Goal: Task Accomplishment & Management: Complete application form

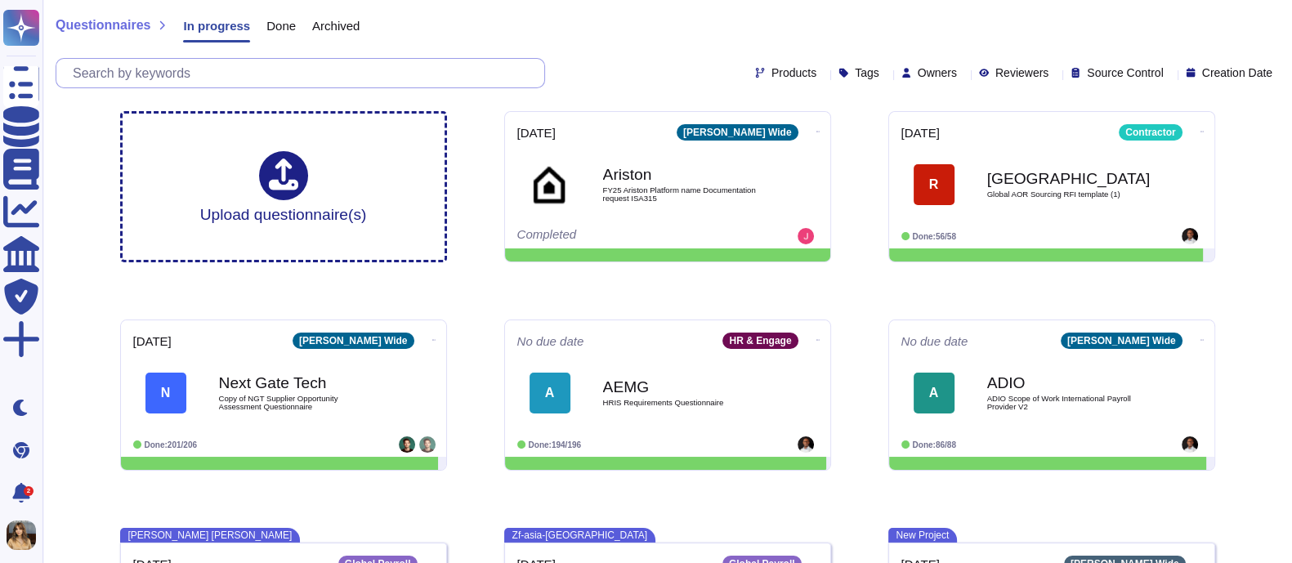
click at [139, 67] on input "text" at bounding box center [305, 73] width 480 height 29
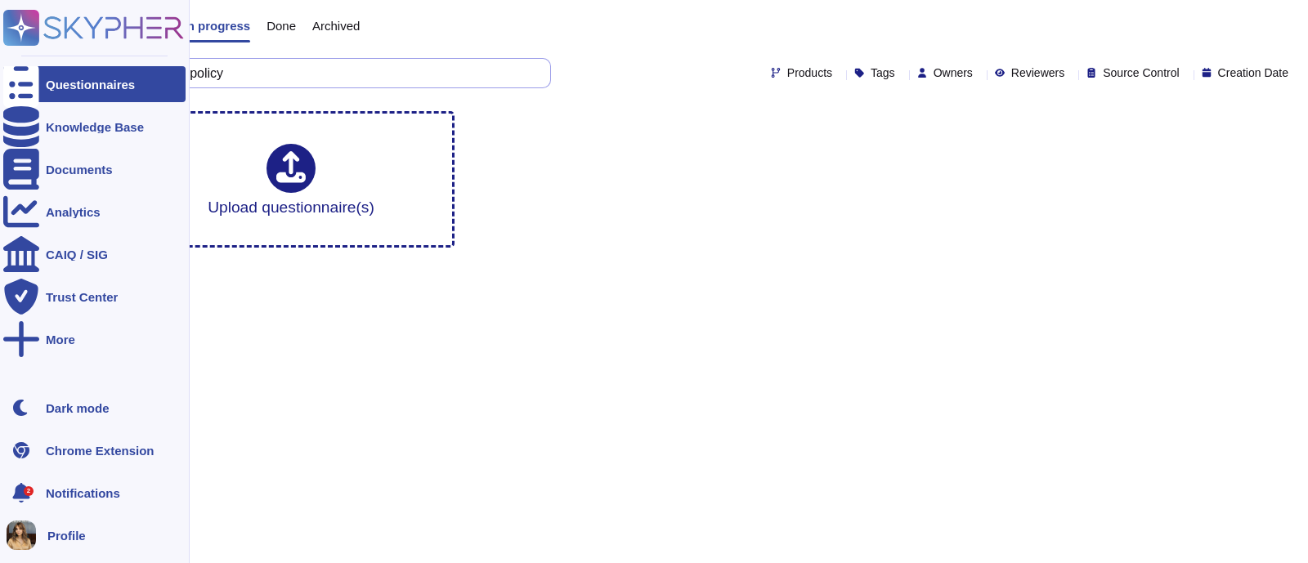
drag, startPoint x: 253, startPoint y: 81, endPoint x: 0, endPoint y: 48, distance: 255.5
click at [0, 48] on div "Questionnaires Knowledge Base Documents Analytics CAIQ / SIG Trust Center More …" at bounding box center [654, 130] width 1308 height 261
type input "information security policy"
click at [150, 130] on div "Knowledge Base" at bounding box center [94, 127] width 182 height 36
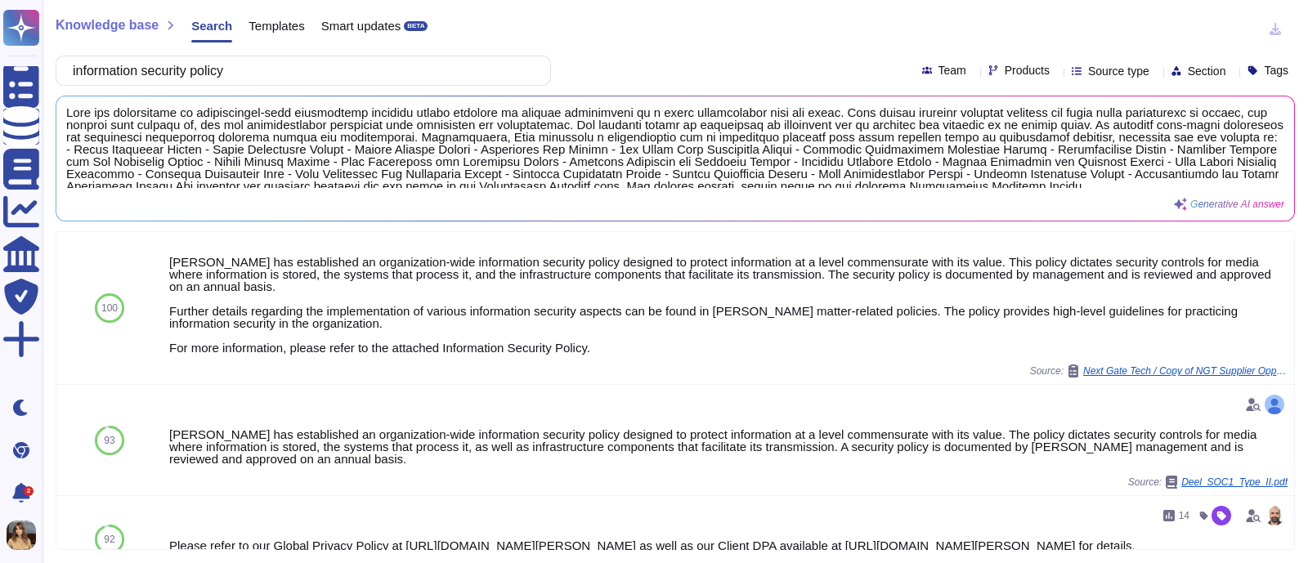
click at [1156, 72] on icon at bounding box center [1156, 72] width 0 height 0
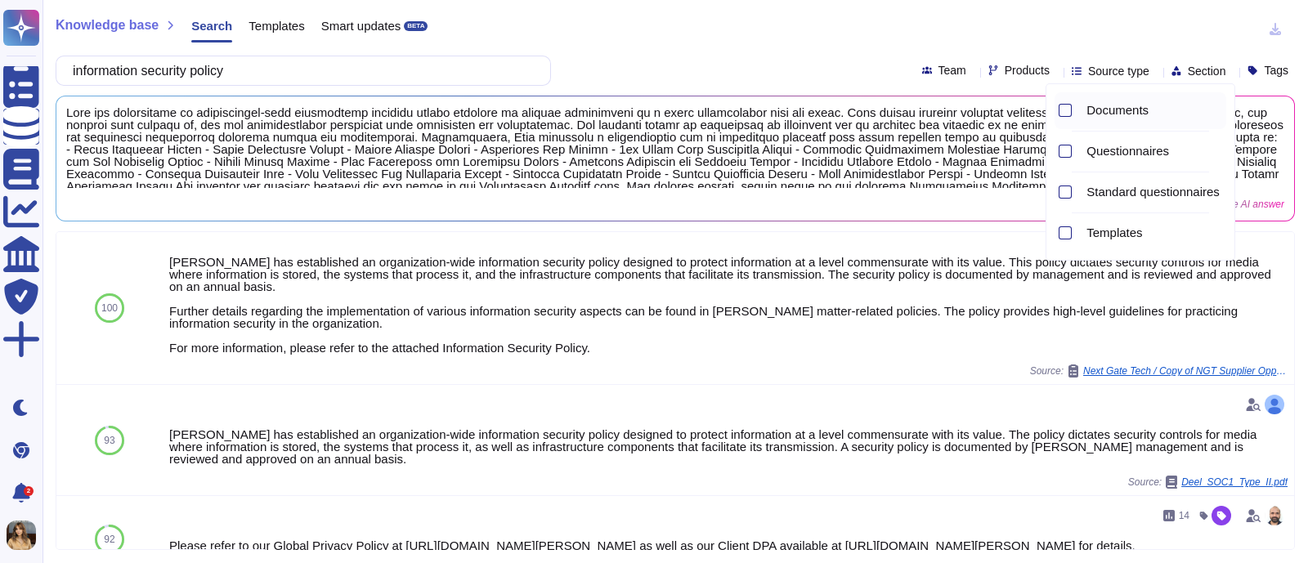
click at [1115, 114] on span "Documents" at bounding box center [1117, 110] width 62 height 15
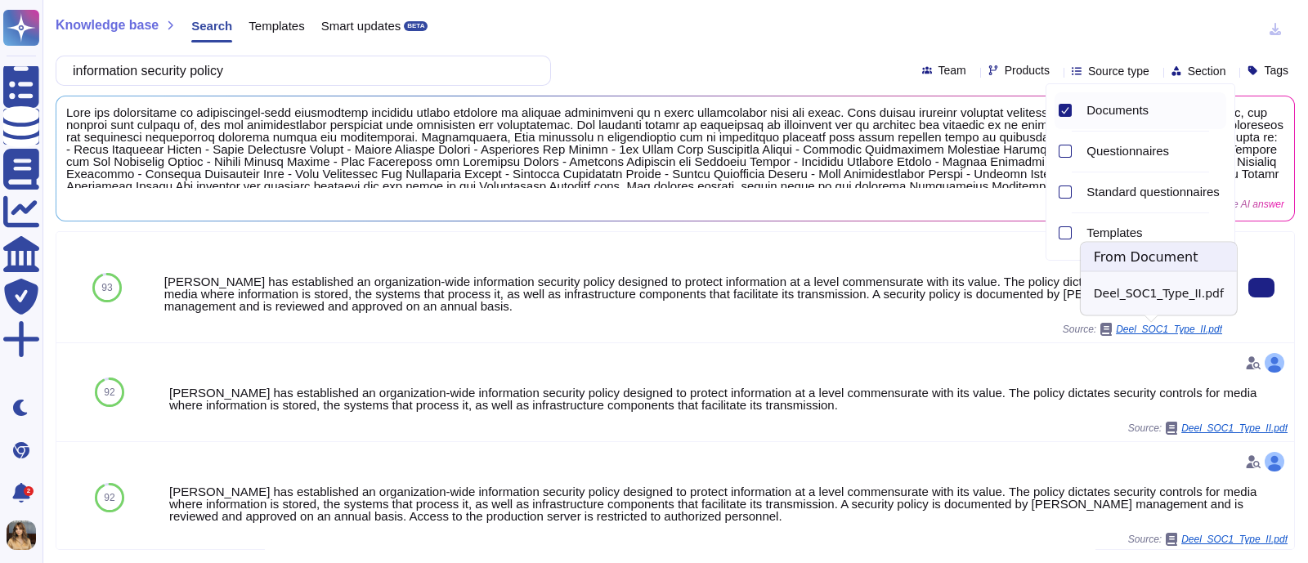
click at [1177, 329] on span "Deel_SOC1_Type_II.pdf" at bounding box center [1169, 329] width 106 height 10
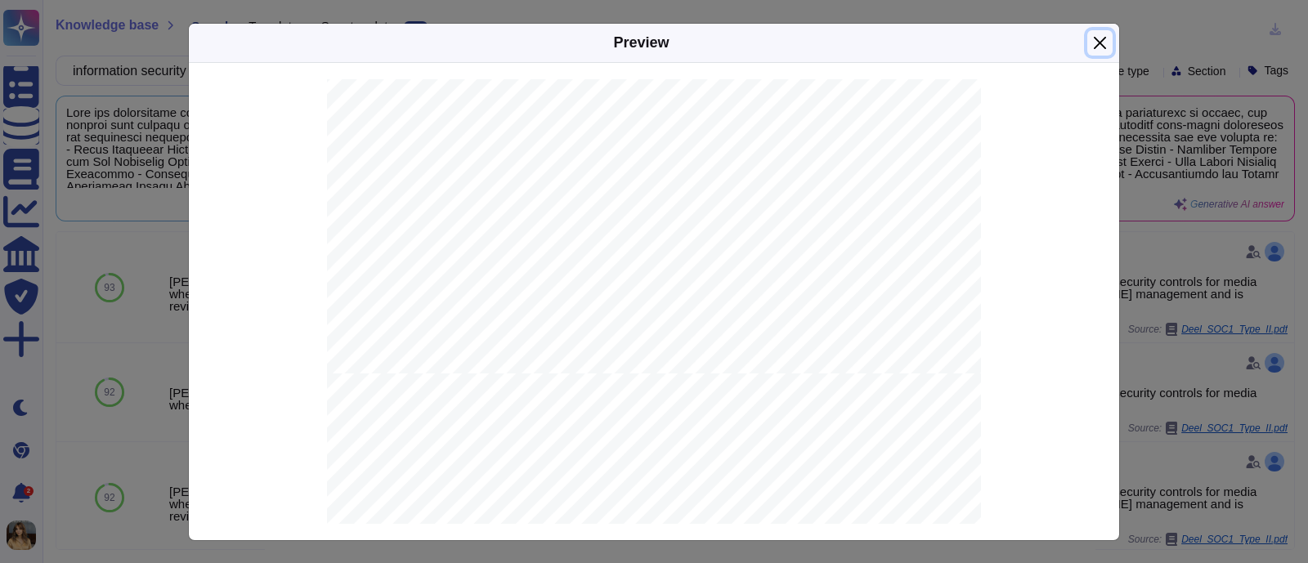
click at [1087, 39] on button "Close" at bounding box center [1099, 42] width 25 height 25
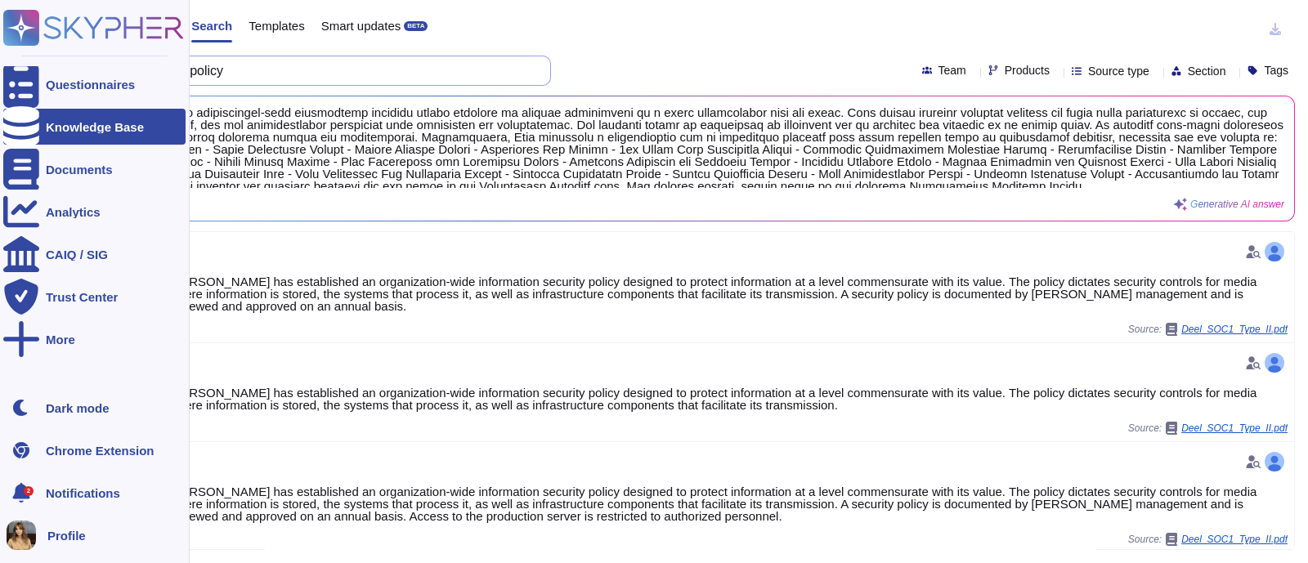
drag, startPoint x: 311, startPoint y: 76, endPoint x: 14, endPoint y: 6, distance: 305.7
click at [0, 51] on div "Questionnaires Knowledge Base Documents Analytics CAIQ / SIG Trust Center More …" at bounding box center [654, 281] width 1308 height 563
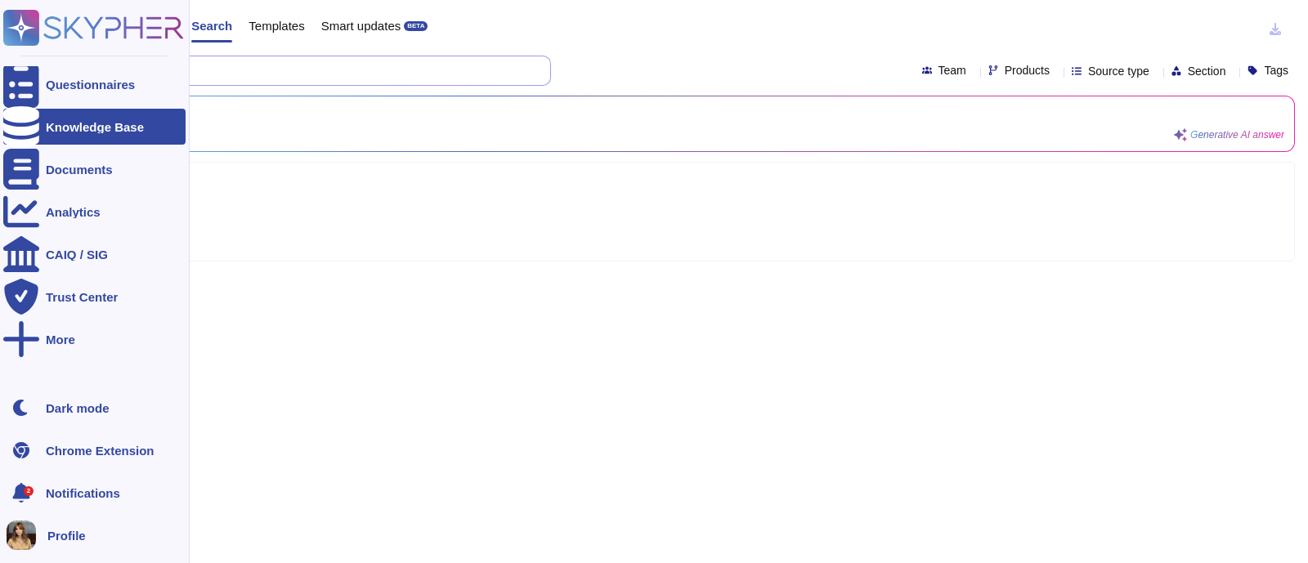
type input "S"
drag, startPoint x: 289, startPoint y: 66, endPoint x: 7, endPoint y: 90, distance: 283.8
click at [0, 92] on div "Questionnaires Knowledge Base Documents Analytics CAIQ / SIG Trust Center More …" at bounding box center [654, 281] width 1308 height 563
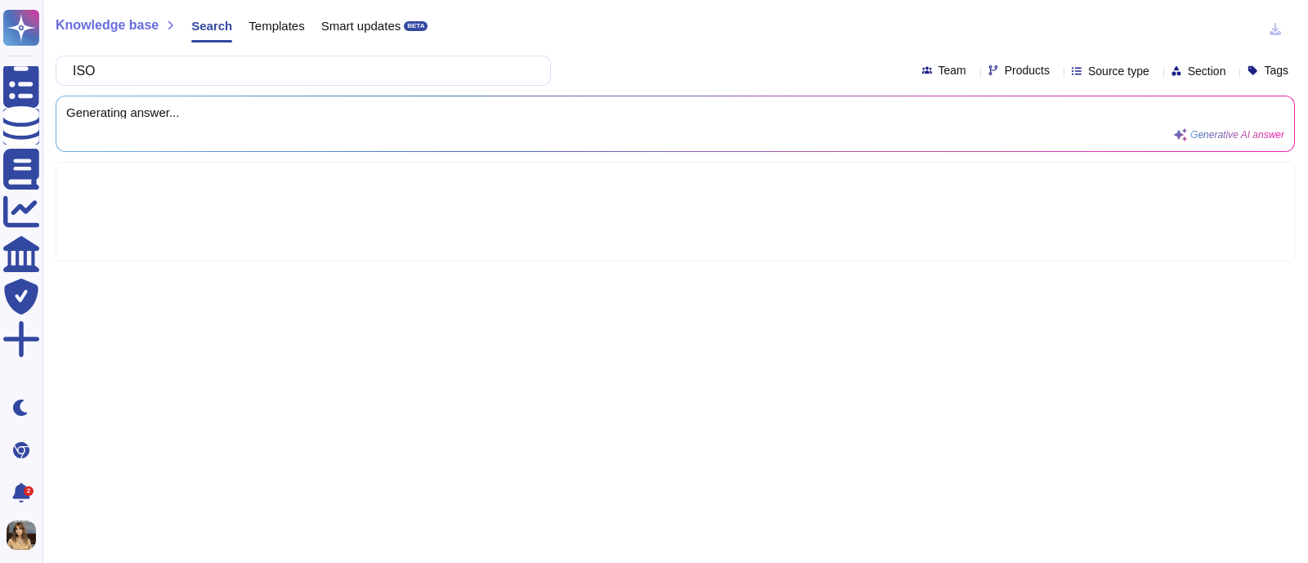
click at [241, 77] on input "ISO" at bounding box center [299, 70] width 469 height 29
type input "I"
type input "270"
type input "SOC"
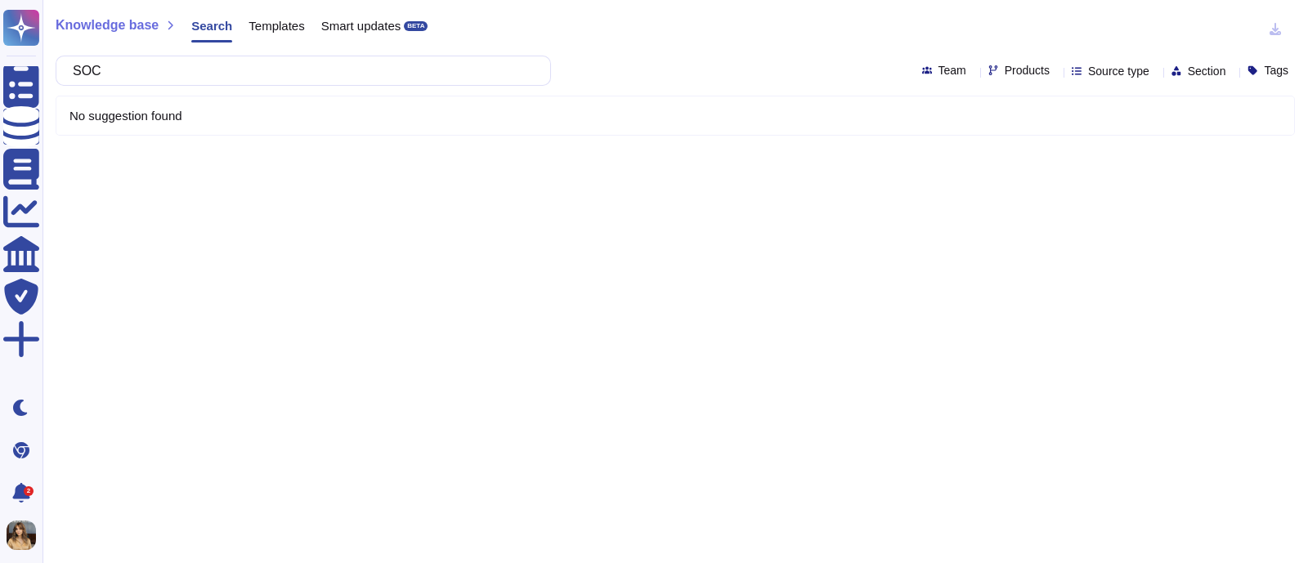
click at [263, 124] on div "No suggestion found" at bounding box center [674, 115] width 1237 height 38
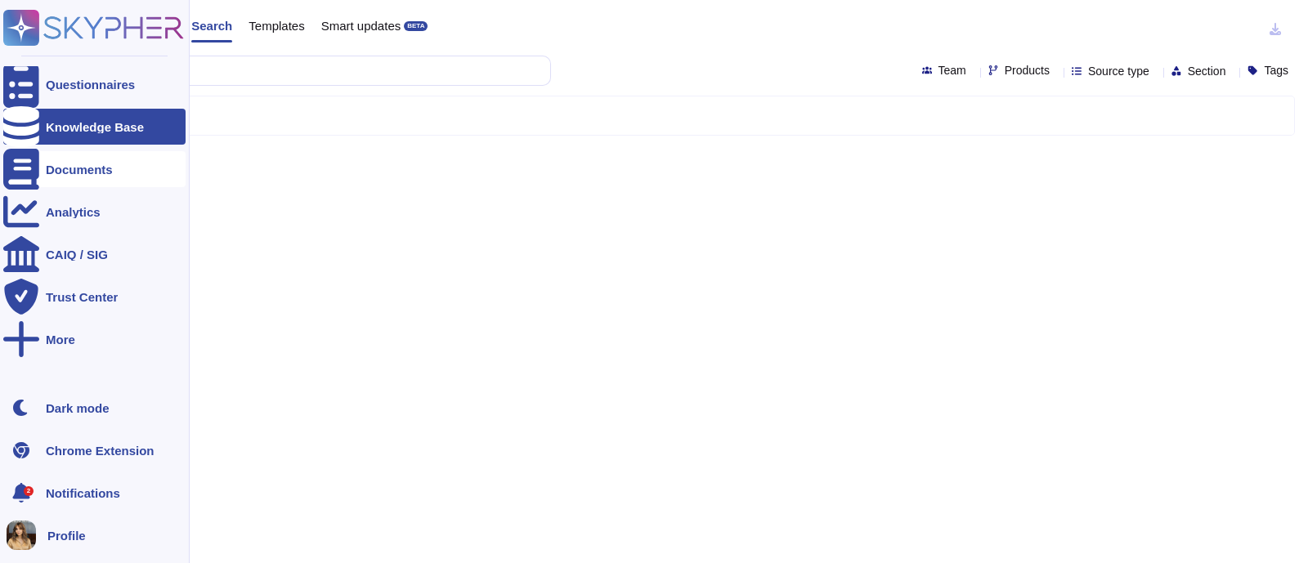
click at [118, 165] on div "Documents" at bounding box center [94, 169] width 182 height 36
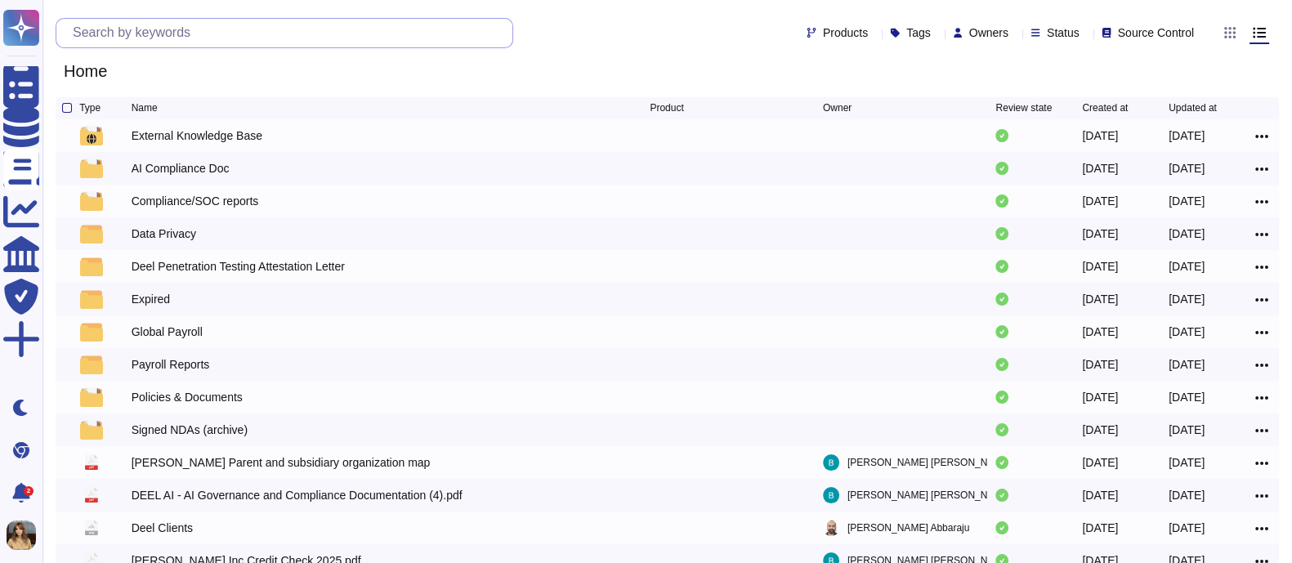
click at [352, 29] on input "text" at bounding box center [289, 33] width 448 height 29
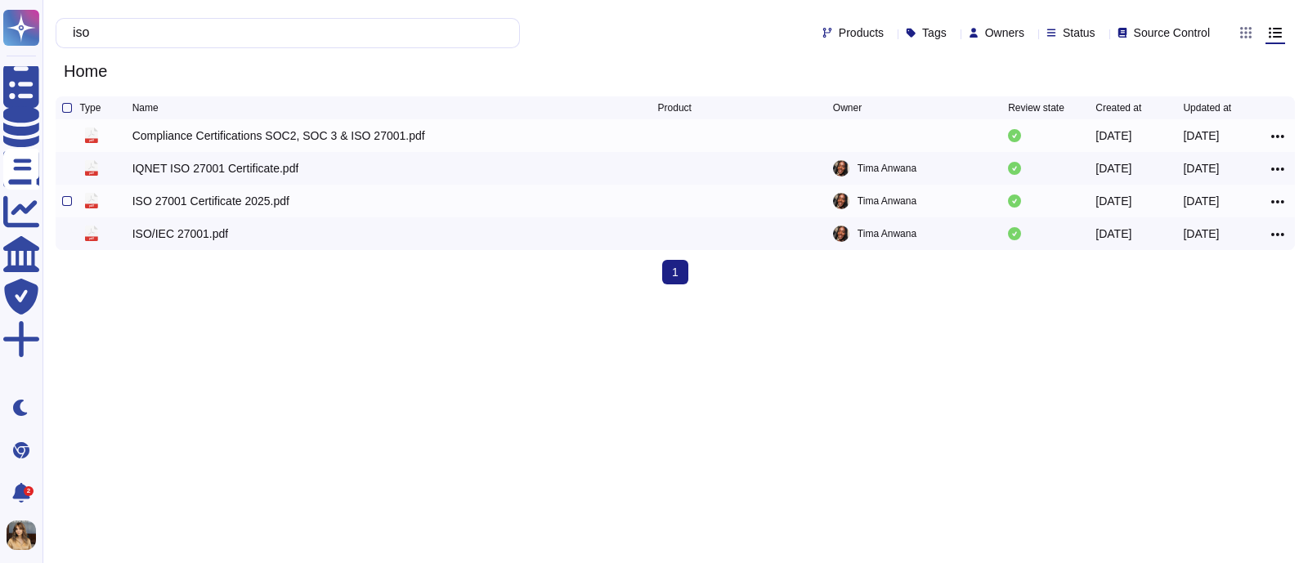
click at [274, 199] on div "ISO 27001 Certificate 2025.pdf" at bounding box center [210, 201] width 157 height 16
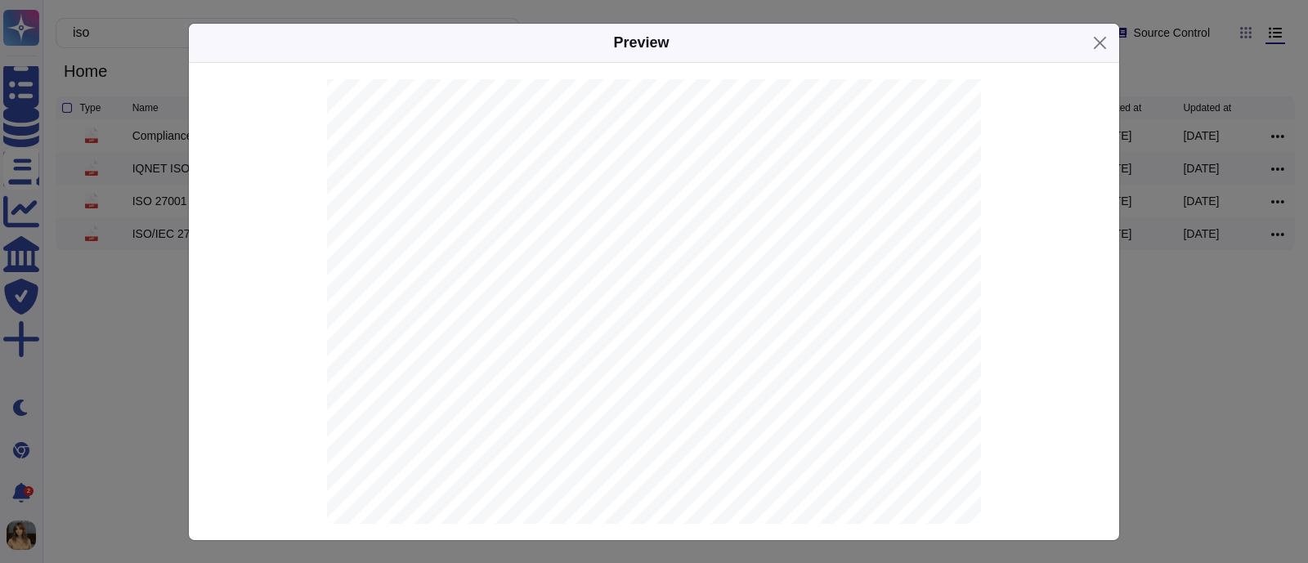
scroll to position [714, 0]
click at [1088, 39] on button "Close" at bounding box center [1099, 42] width 25 height 25
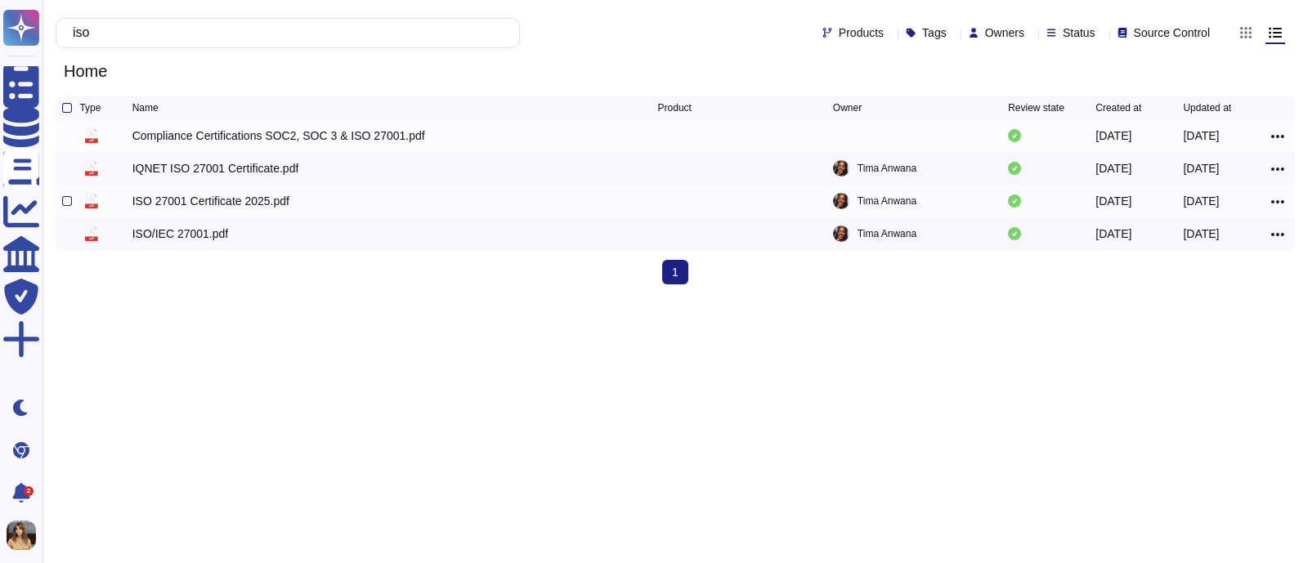
click at [1287, 204] on div at bounding box center [1279, 201] width 17 height 20
click at [1281, 204] on icon at bounding box center [1277, 201] width 13 height 3
click at [1182, 256] on link "Download" at bounding box center [1218, 251] width 129 height 23
click at [536, 298] on html "Questionnaires Knowledge Base Documents Analytics CAIQ / SIG Trust Center More …" at bounding box center [654, 149] width 1308 height 298
click at [378, 144] on div "Compliance Certifications SOC2, SOC 3 & ISO 27001.pdf" at bounding box center [278, 136] width 293 height 16
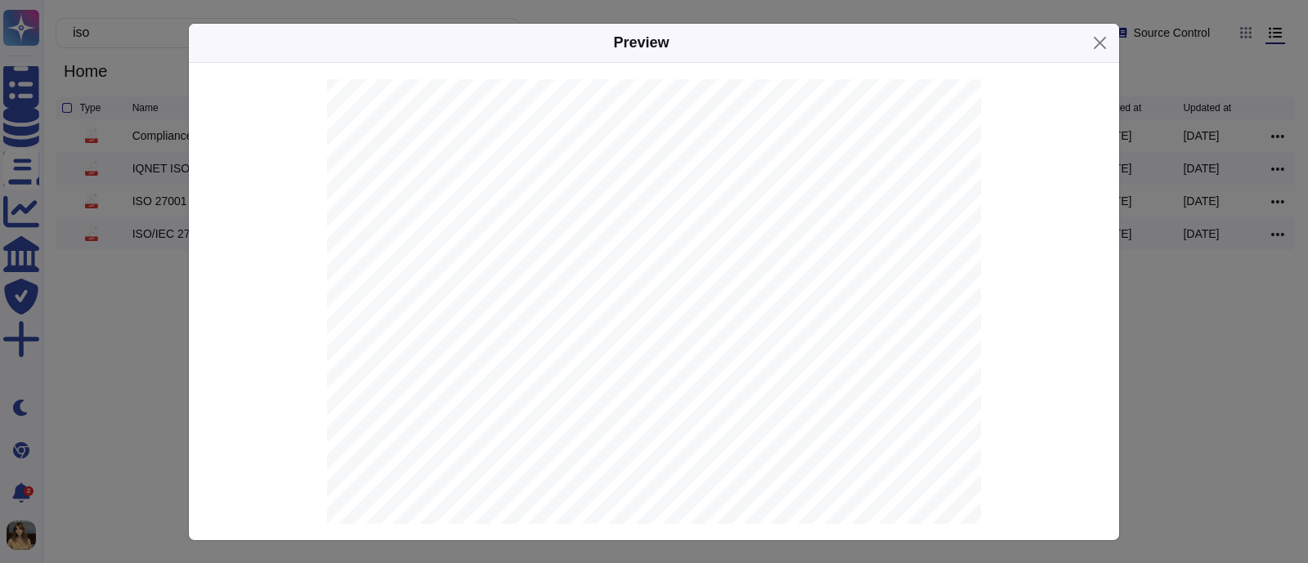
scroll to position [2342, 0]
click at [1087, 45] on button "Close" at bounding box center [1099, 42] width 25 height 25
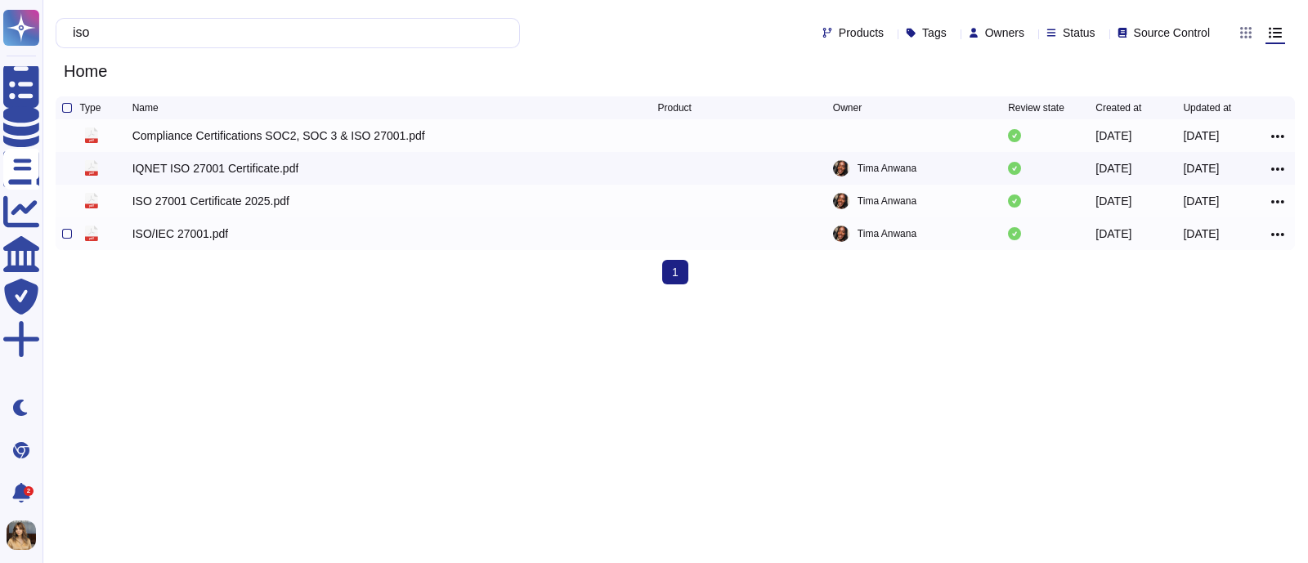
click at [212, 240] on div "ISO/IEC 27001.pdf" at bounding box center [180, 234] width 96 height 16
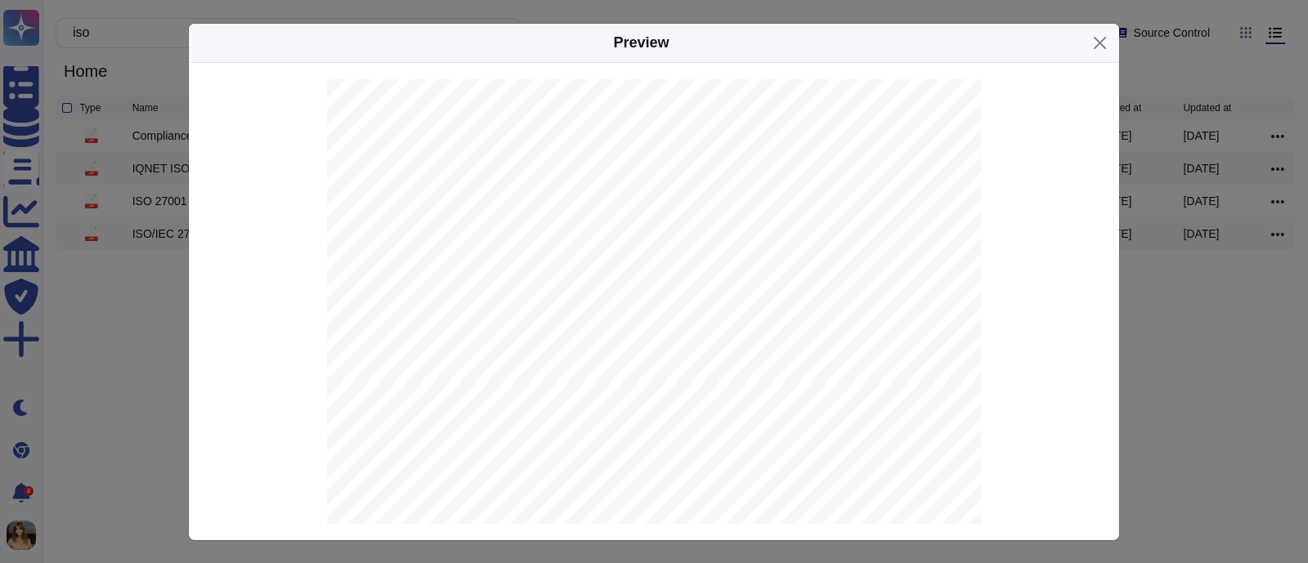
scroll to position [307, 0]
click at [1103, 31] on button "Close" at bounding box center [1099, 42] width 25 height 25
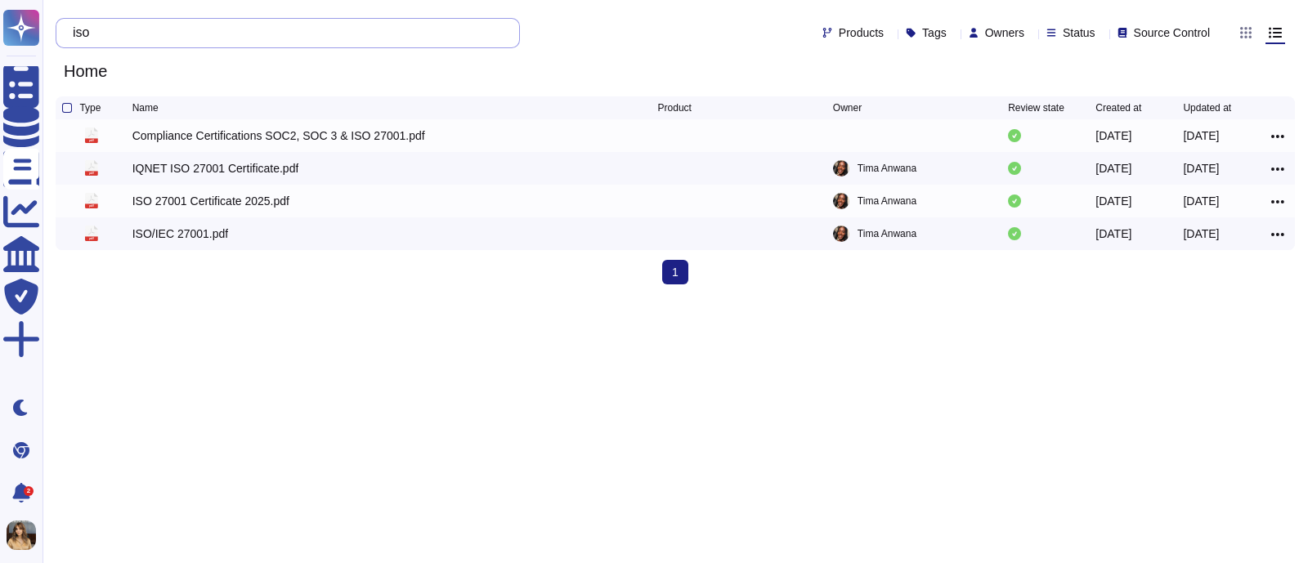
click at [206, 36] on input "iso" at bounding box center [284, 33] width 438 height 29
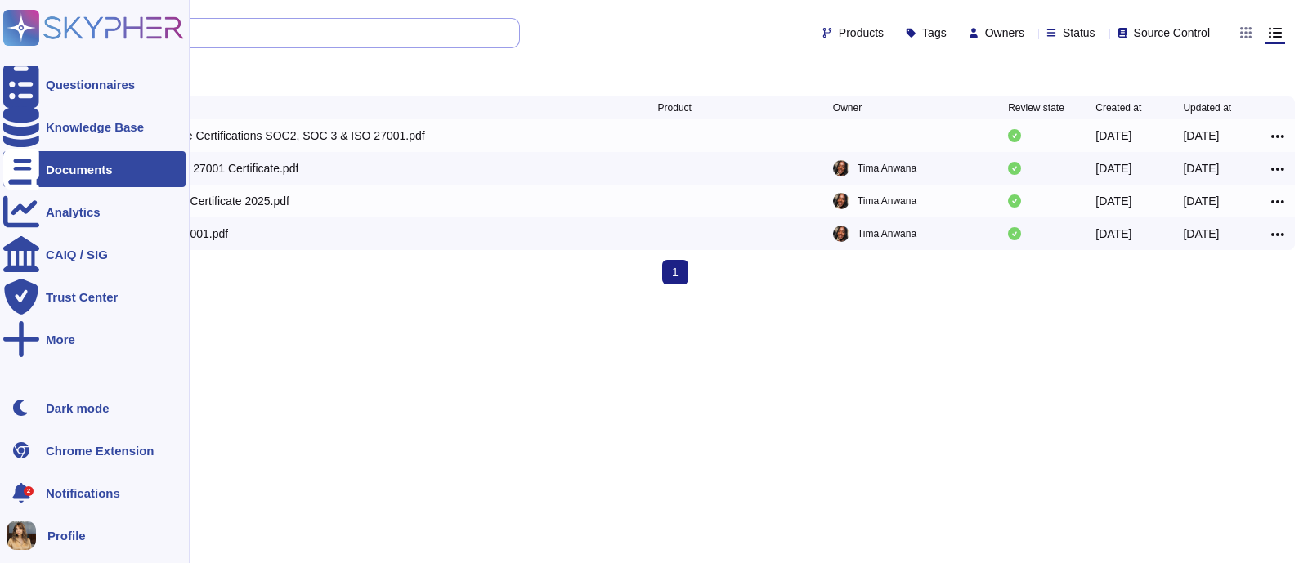
drag, startPoint x: 206, startPoint y: 36, endPoint x: 0, endPoint y: 29, distance: 206.1
click at [0, 29] on div "Questionnaires Knowledge Base Documents Analytics CAIQ / SIG Trust Center More …" at bounding box center [654, 149] width 1308 height 298
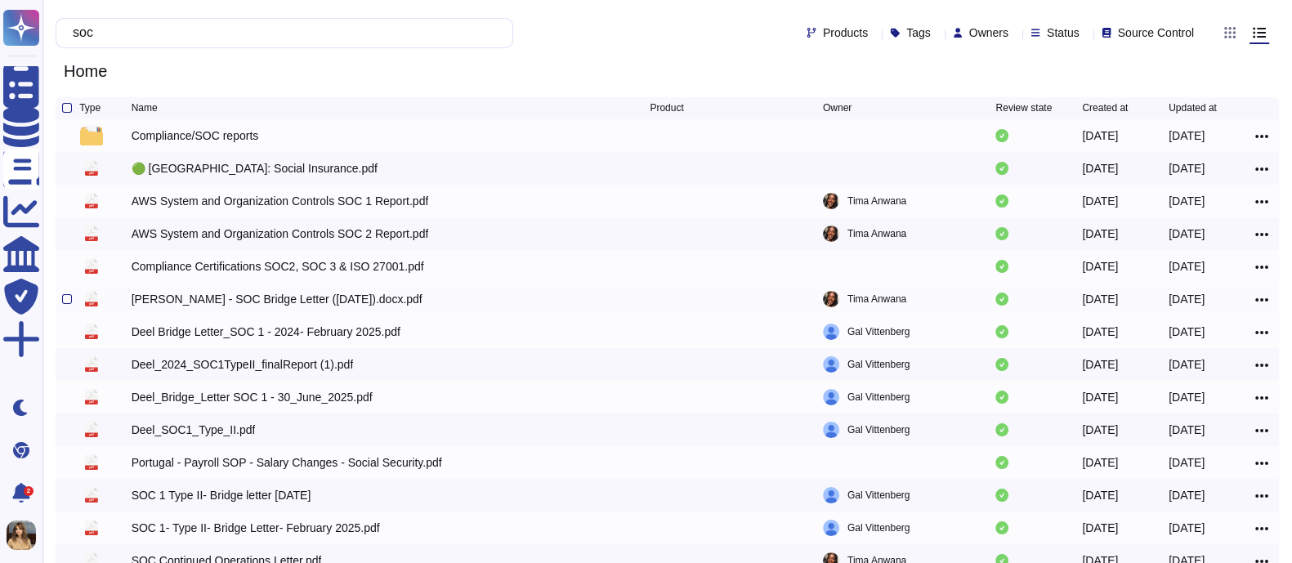
click at [375, 297] on div "Deel - SOC Bridge Letter (October 2025).docx.pdf" at bounding box center [277, 299] width 291 height 16
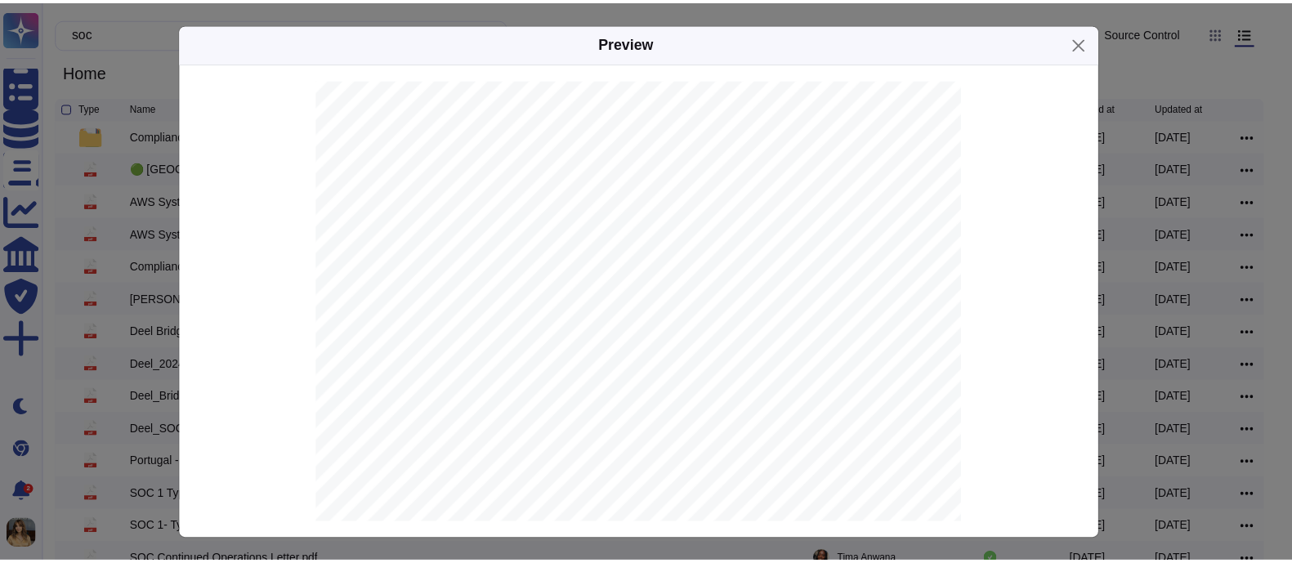
scroll to position [0, 0]
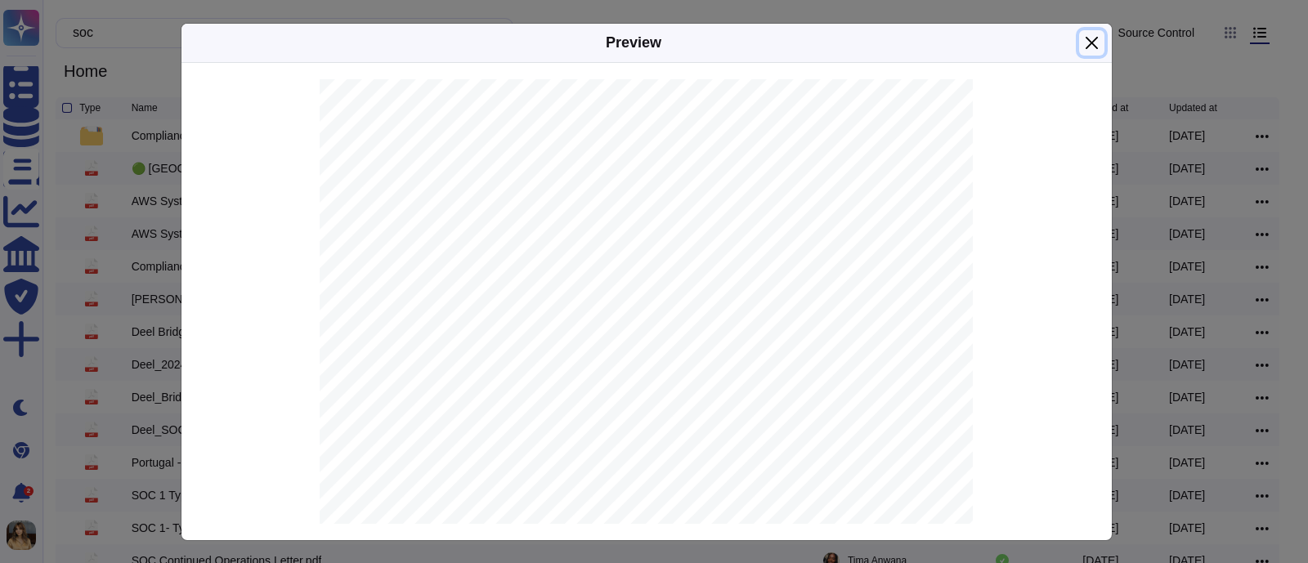
click at [1094, 39] on button "Close" at bounding box center [1091, 42] width 25 height 25
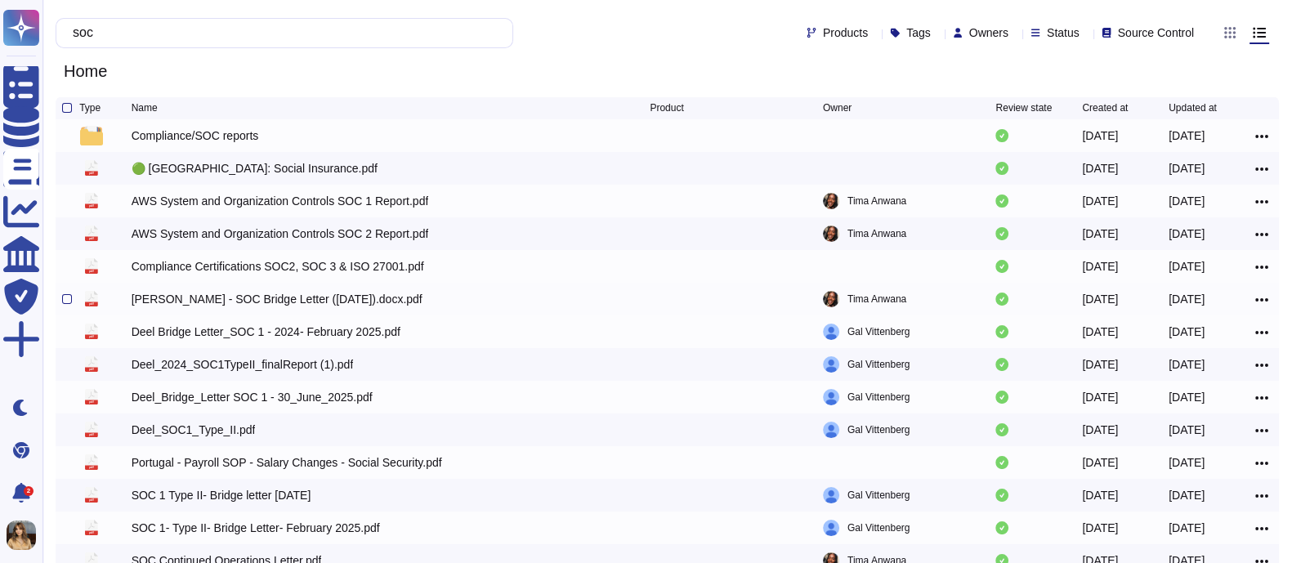
click at [1264, 302] on icon at bounding box center [1261, 300] width 13 height 15
click at [1191, 354] on link "Download" at bounding box center [1203, 349] width 129 height 23
click at [209, 34] on input "soc" at bounding box center [281, 33] width 432 height 29
drag, startPoint x: 209, startPoint y: 34, endPoint x: 81, endPoint y: 27, distance: 128.5
click at [81, 27] on input "soc" at bounding box center [281, 33] width 432 height 29
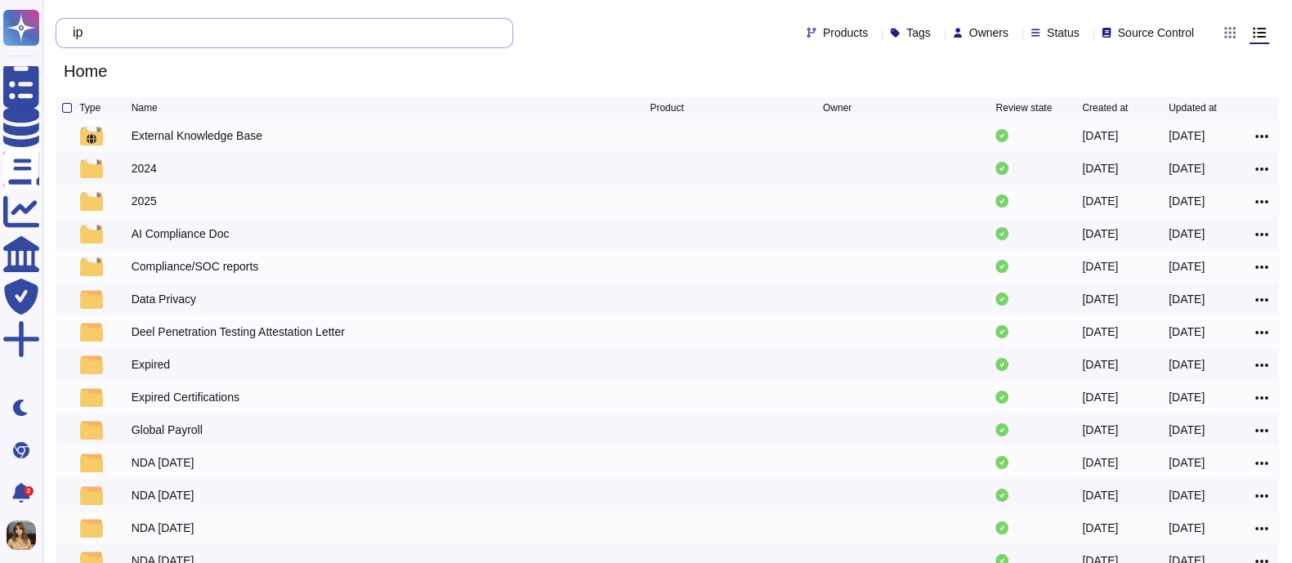
type input "i"
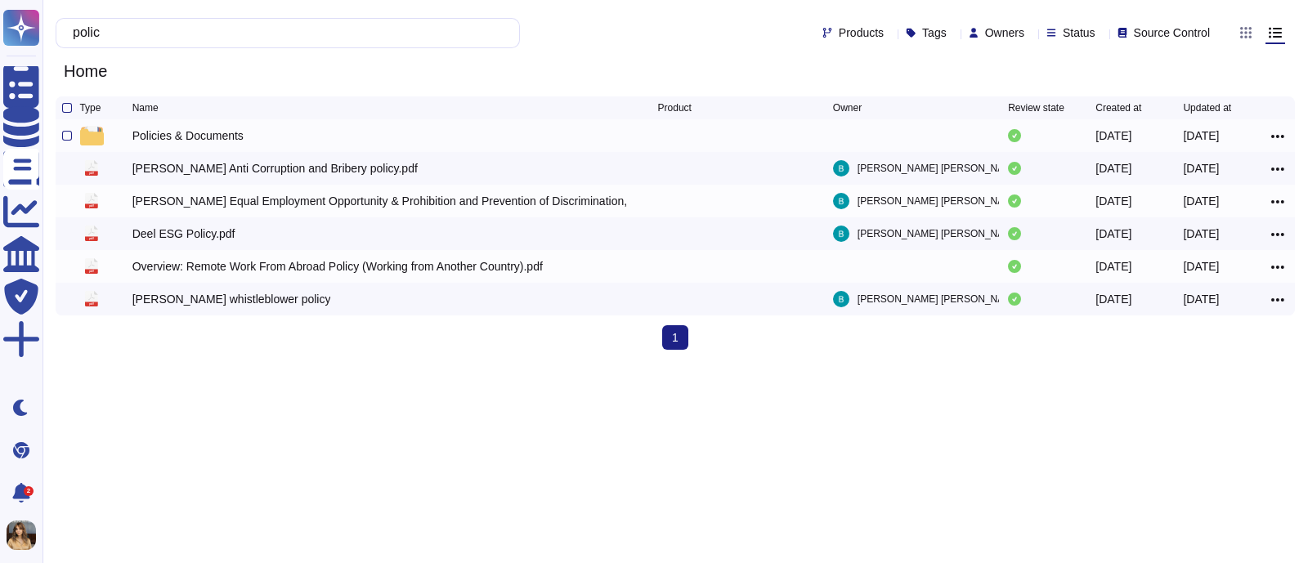
click at [202, 141] on div "Policies & Documents" at bounding box center [187, 136] width 111 height 16
click at [188, 136] on div "Policies & Documents" at bounding box center [187, 136] width 111 height 16
click at [187, 35] on input "polic" at bounding box center [284, 33] width 438 height 29
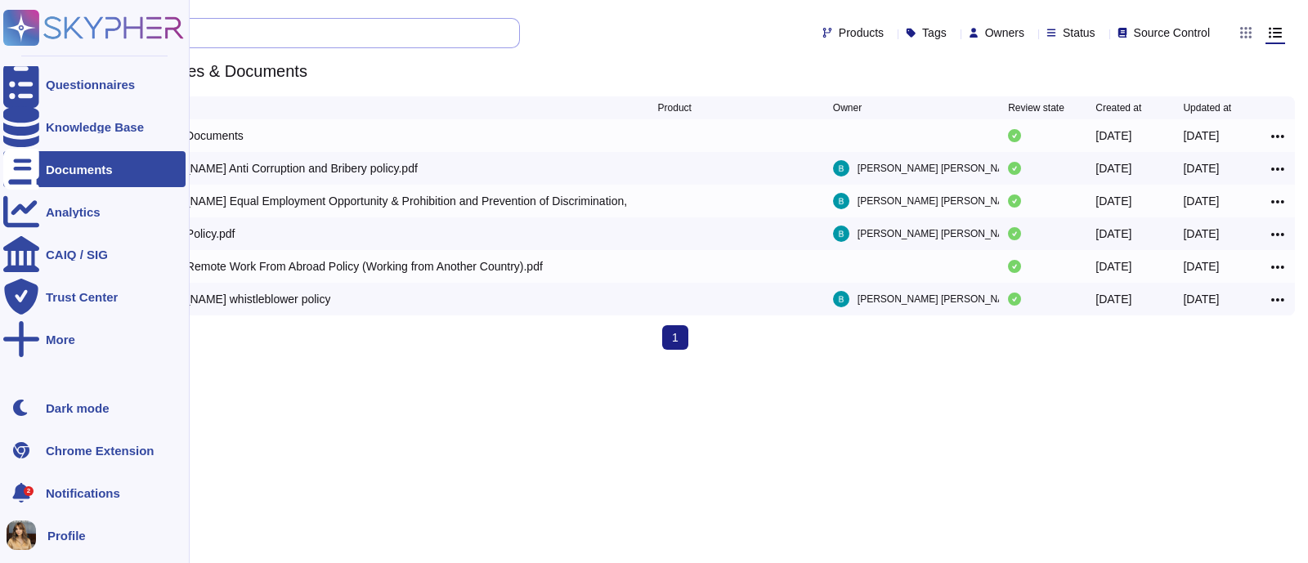
drag, startPoint x: 187, startPoint y: 35, endPoint x: 0, endPoint y: 22, distance: 187.6
click at [0, 22] on div "Questionnaires Knowledge Base Documents Analytics CAIQ / SIG Trust Center More …" at bounding box center [654, 181] width 1308 height 363
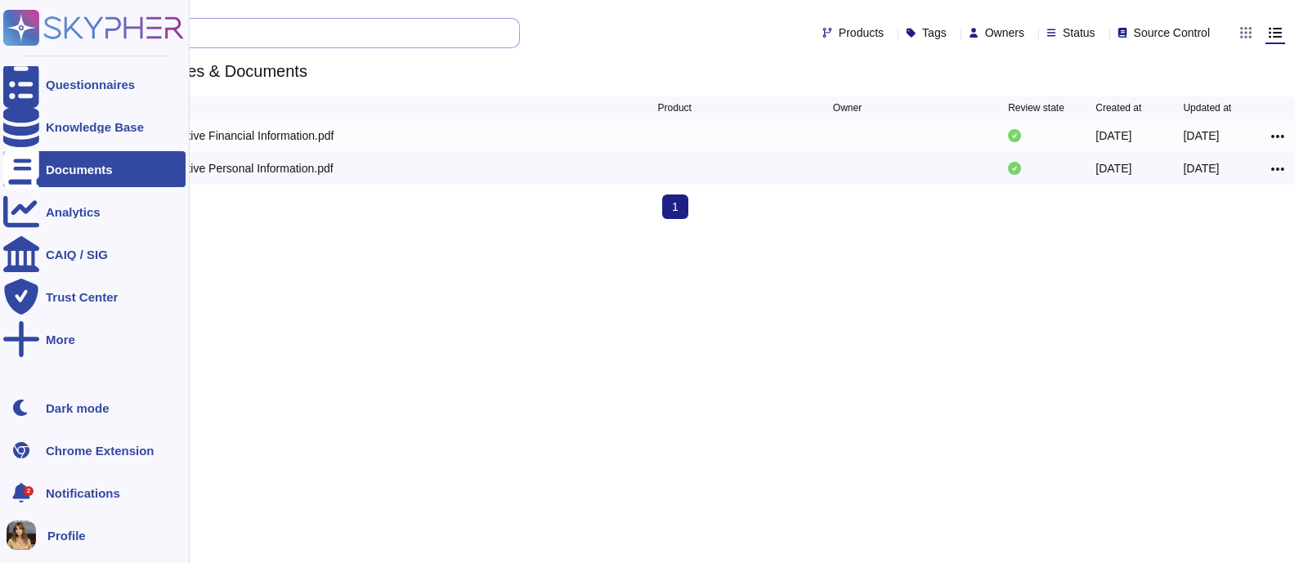
type input "inform"
drag, startPoint x: 145, startPoint y: 32, endPoint x: 11, endPoint y: 11, distance: 136.5
click at [3, 18] on div "Questionnaires Knowledge Base Documents Analytics CAIQ / SIG Trust Center More …" at bounding box center [654, 116] width 1308 height 232
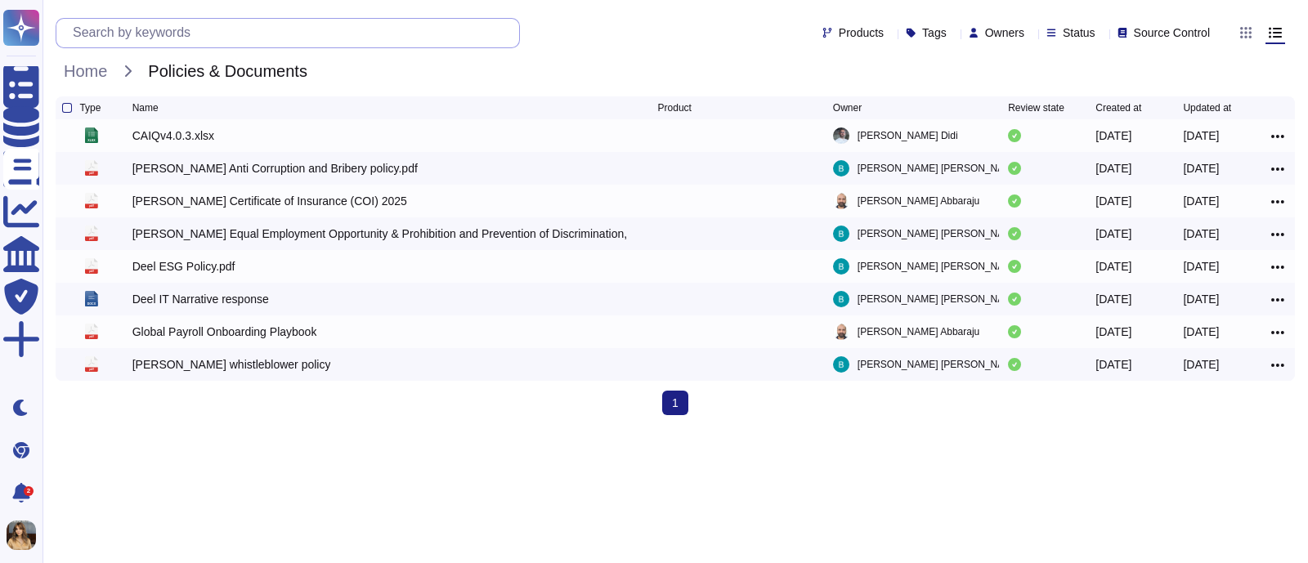
click at [270, 34] on input "text" at bounding box center [292, 33] width 454 height 29
paste input "Information Security policy"
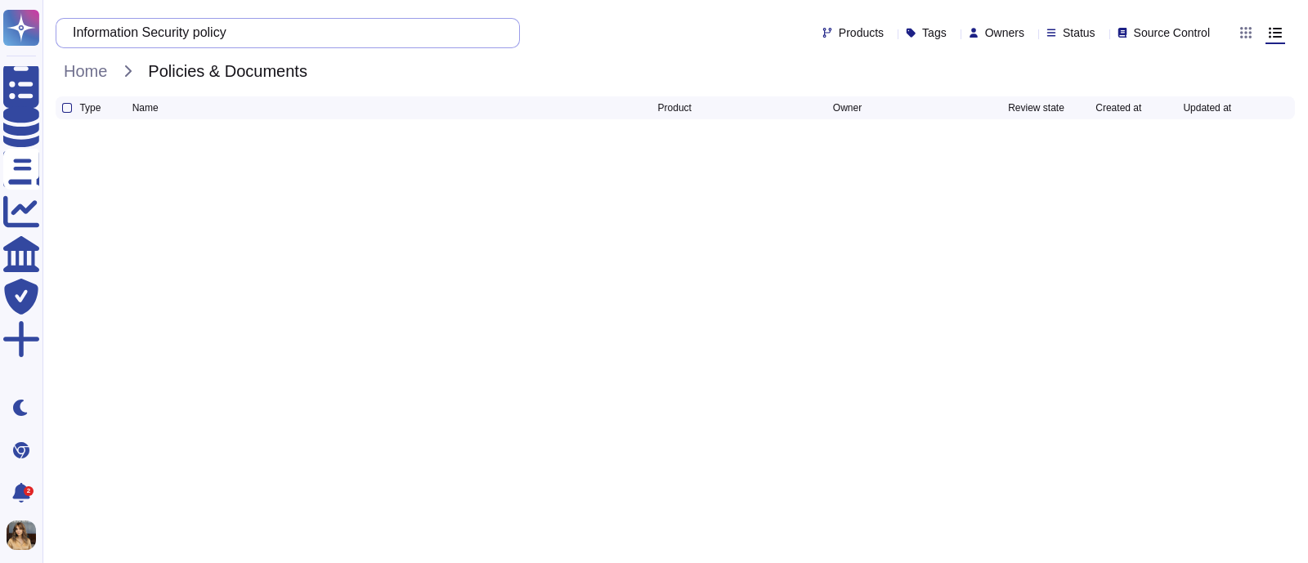
drag, startPoint x: 255, startPoint y: 30, endPoint x: 103, endPoint y: -27, distance: 162.4
click at [103, 0] on html "Questionnaires Knowledge Base Documents Analytics CAIQ / SIG Trust Center More …" at bounding box center [654, 71] width 1308 height 142
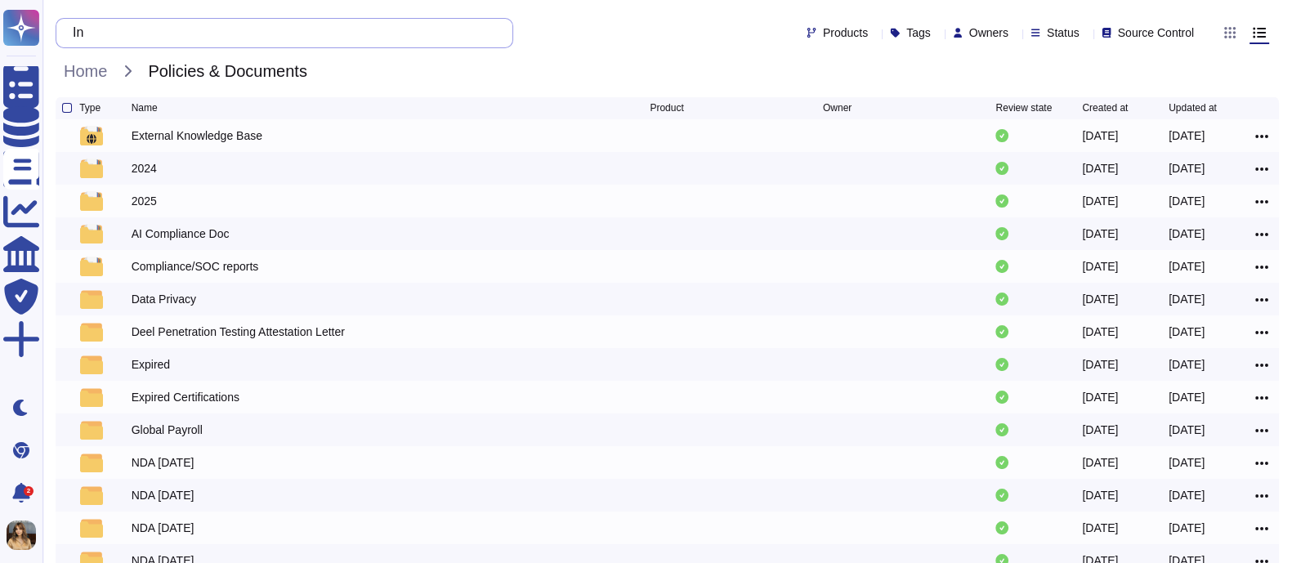
type input "I"
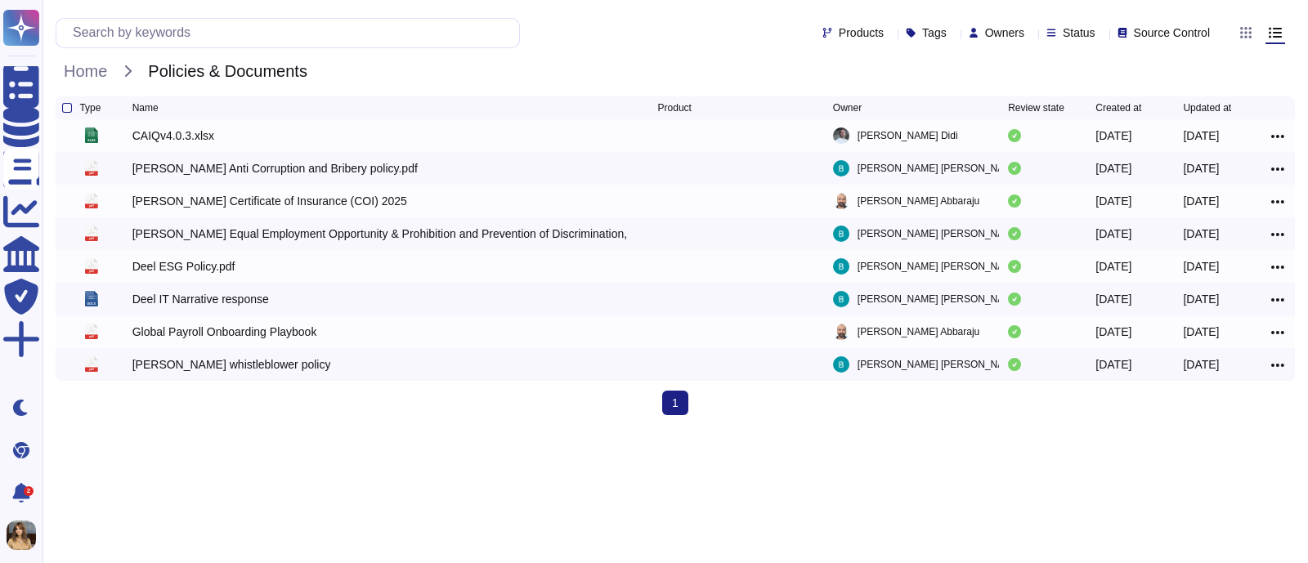
click at [724, 25] on div "Products Tags Owners Status Source Control" at bounding box center [636, 33] width 1161 height 30
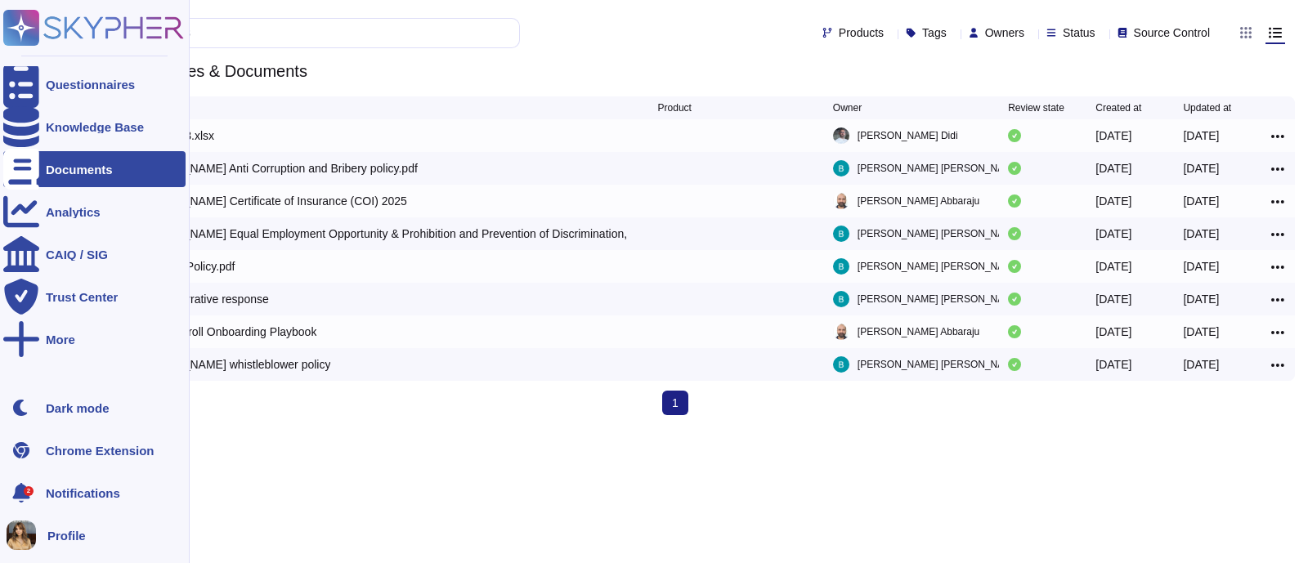
click at [29, 167] on icon at bounding box center [21, 169] width 36 height 41
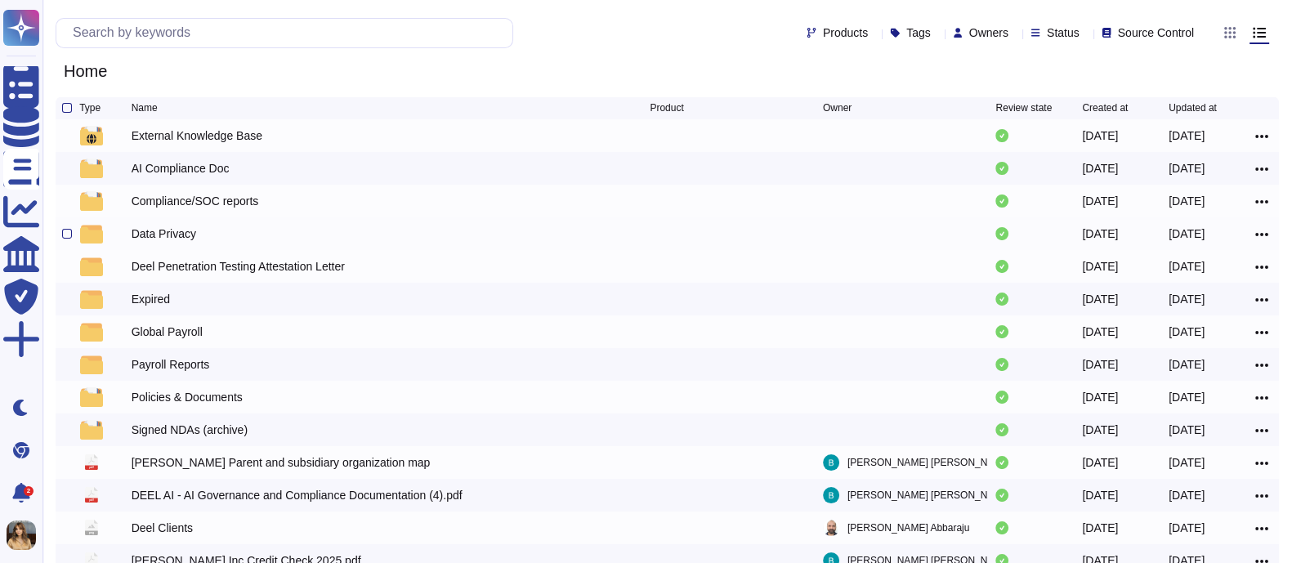
click at [176, 235] on div "Data Privacy" at bounding box center [164, 234] width 65 height 16
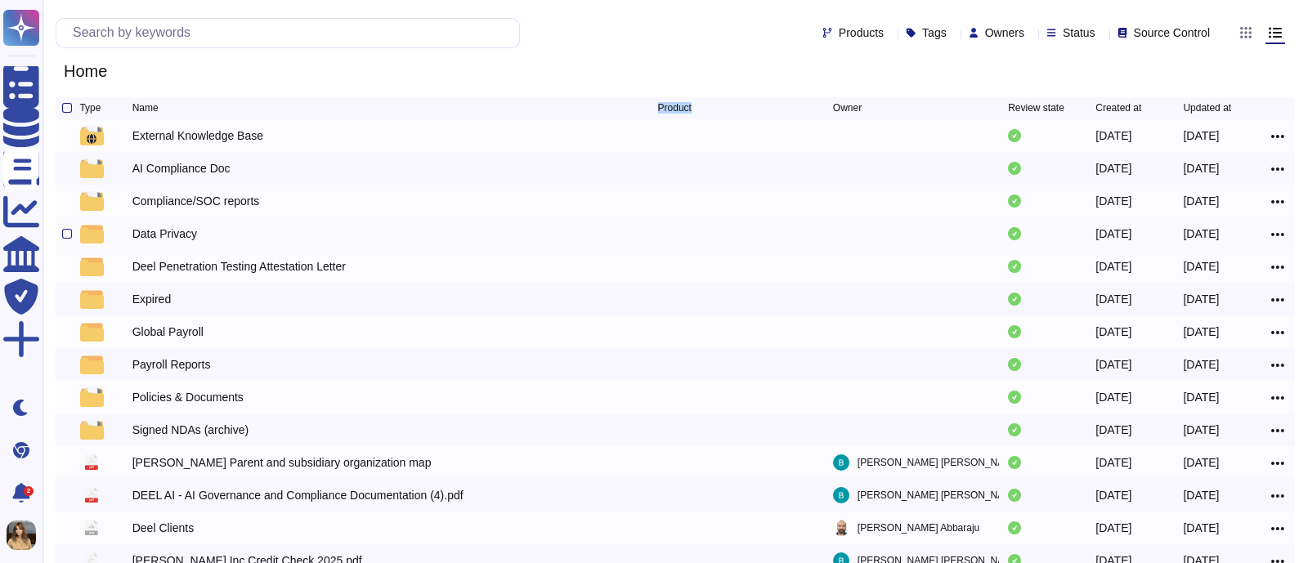
click at [176, 235] on html "Questionnaires Knowledge Base Documents Analytics CAIQ / SIG Trust Center More …" at bounding box center [654, 394] width 1308 height 788
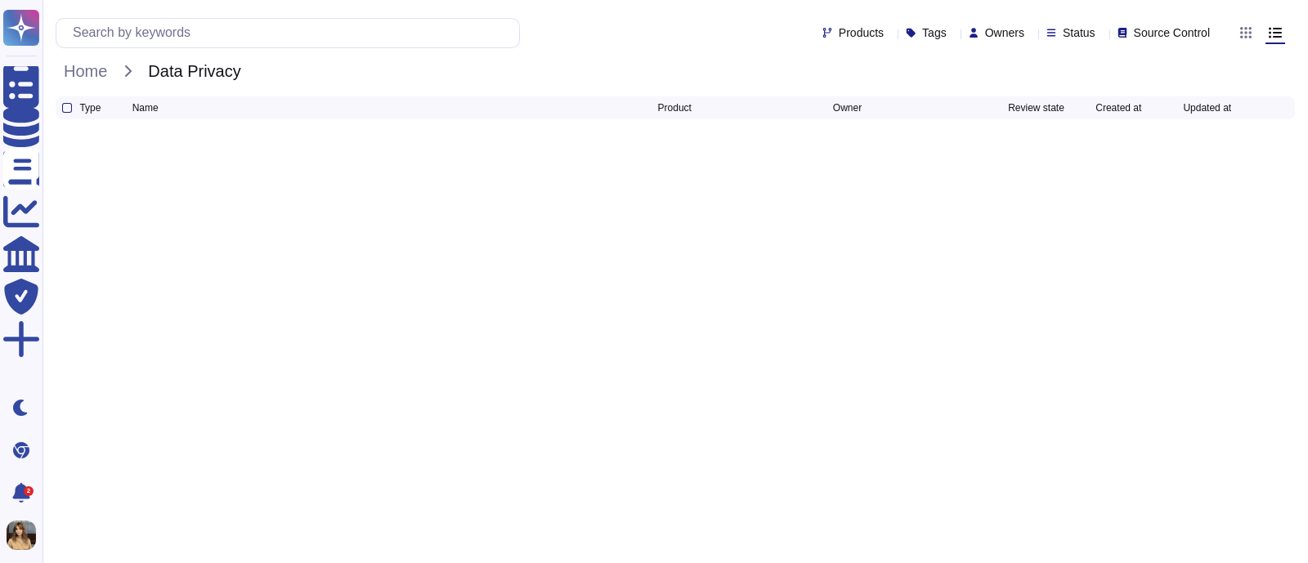
click at [340, 142] on html "Questionnaires Knowledge Base Documents Analytics CAIQ / SIG Trust Center More …" at bounding box center [654, 71] width 1308 height 142
click at [508, 142] on html "Questionnaires Knowledge Base Documents Analytics CAIQ / SIG Trust Center More …" at bounding box center [654, 71] width 1308 height 142
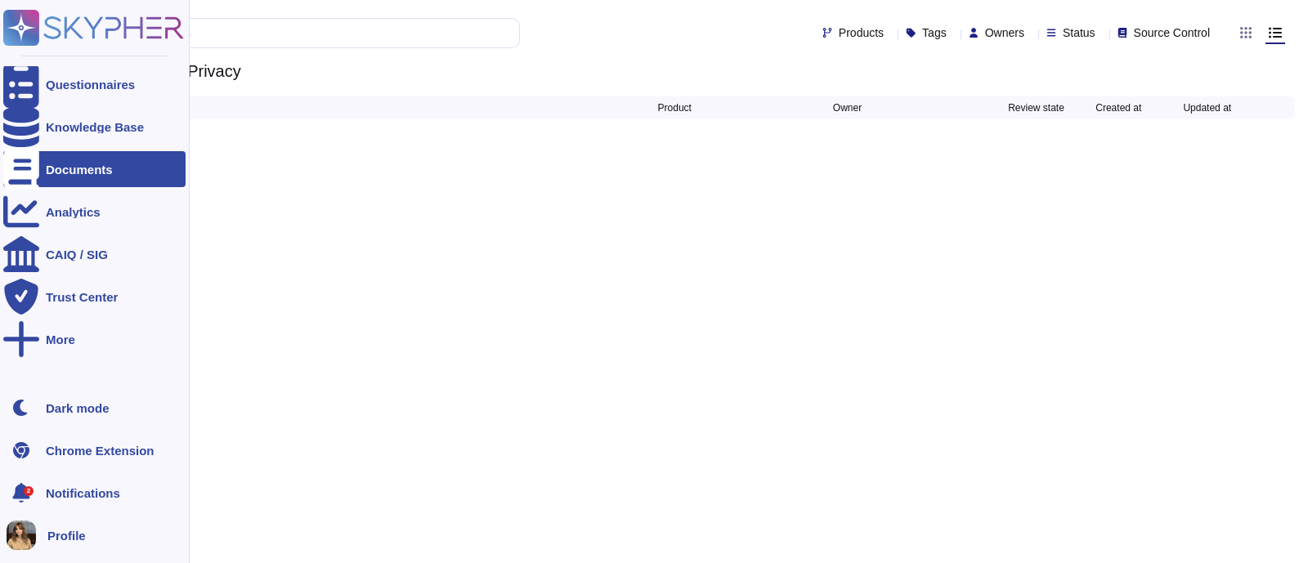
click at [87, 168] on div "Documents" at bounding box center [79, 169] width 67 height 12
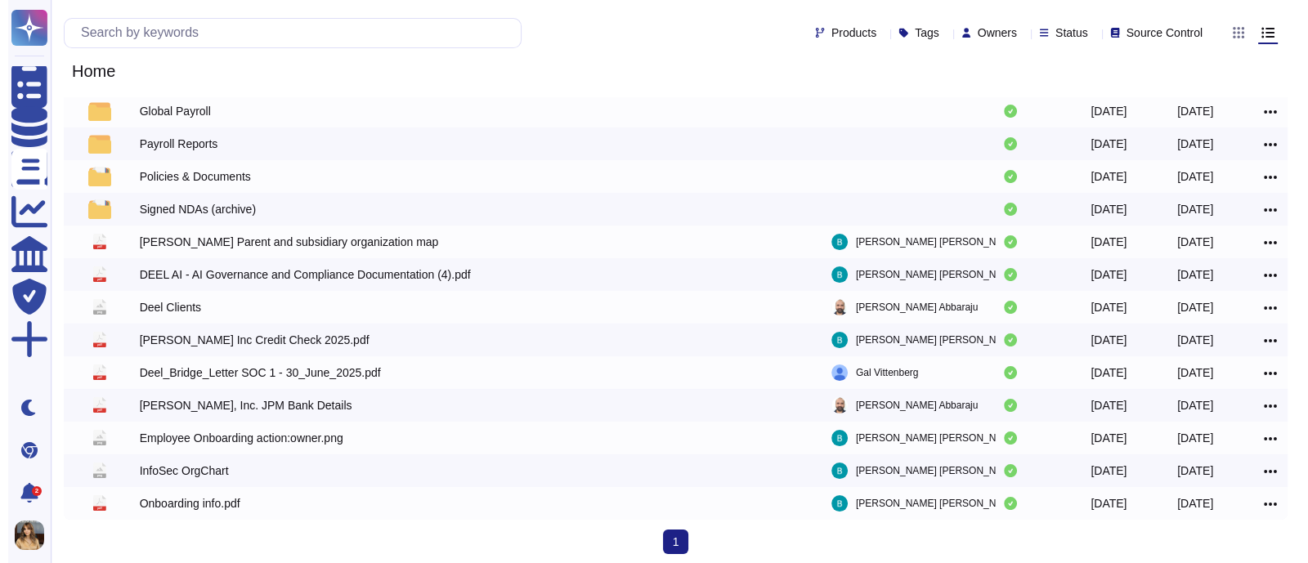
scroll to position [230, 0]
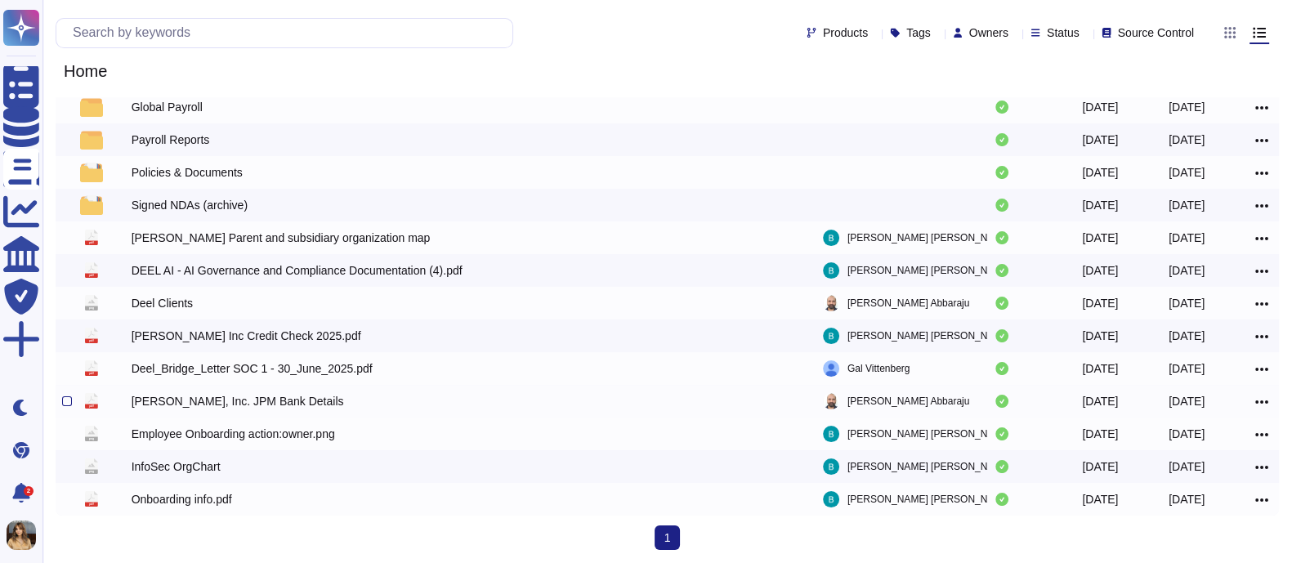
click at [209, 406] on div "Deel, Inc. JPM Bank Details" at bounding box center [238, 401] width 213 height 16
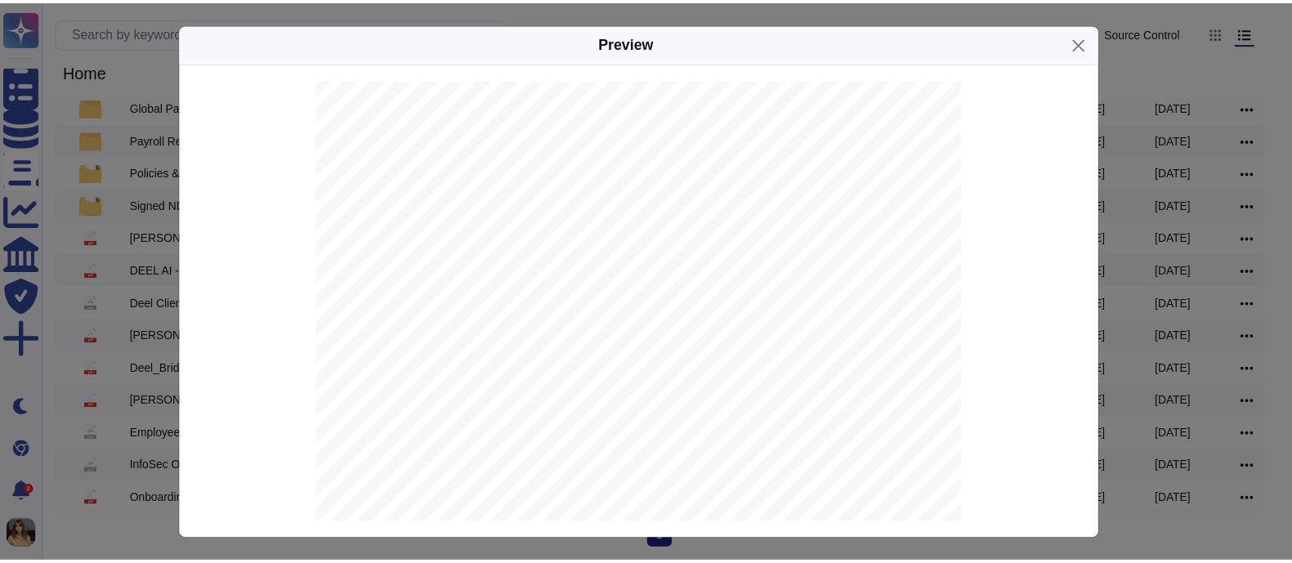
scroll to position [0, 0]
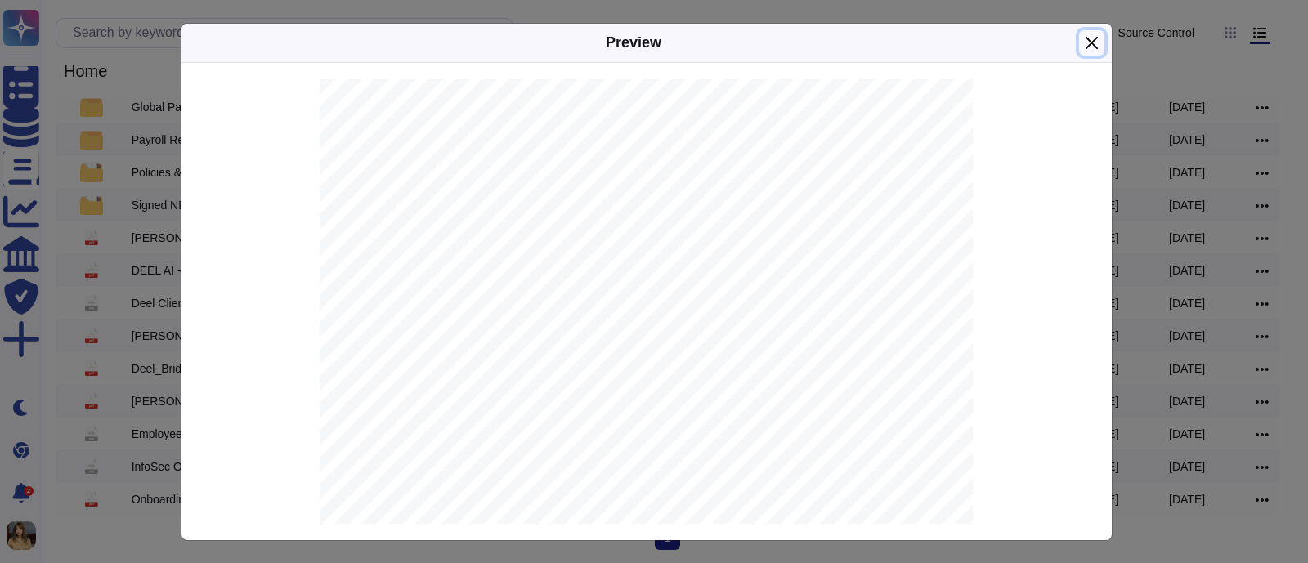
click at [1081, 47] on button "Close" at bounding box center [1091, 42] width 25 height 25
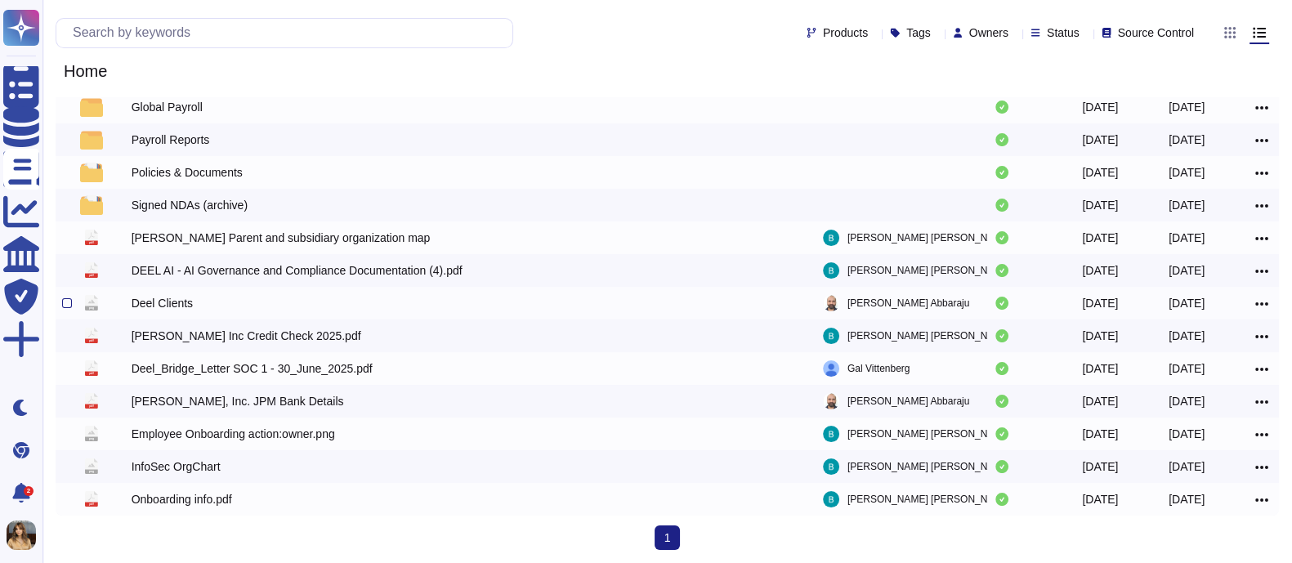
click at [177, 308] on div "Deel Clients" at bounding box center [162, 303] width 61 height 16
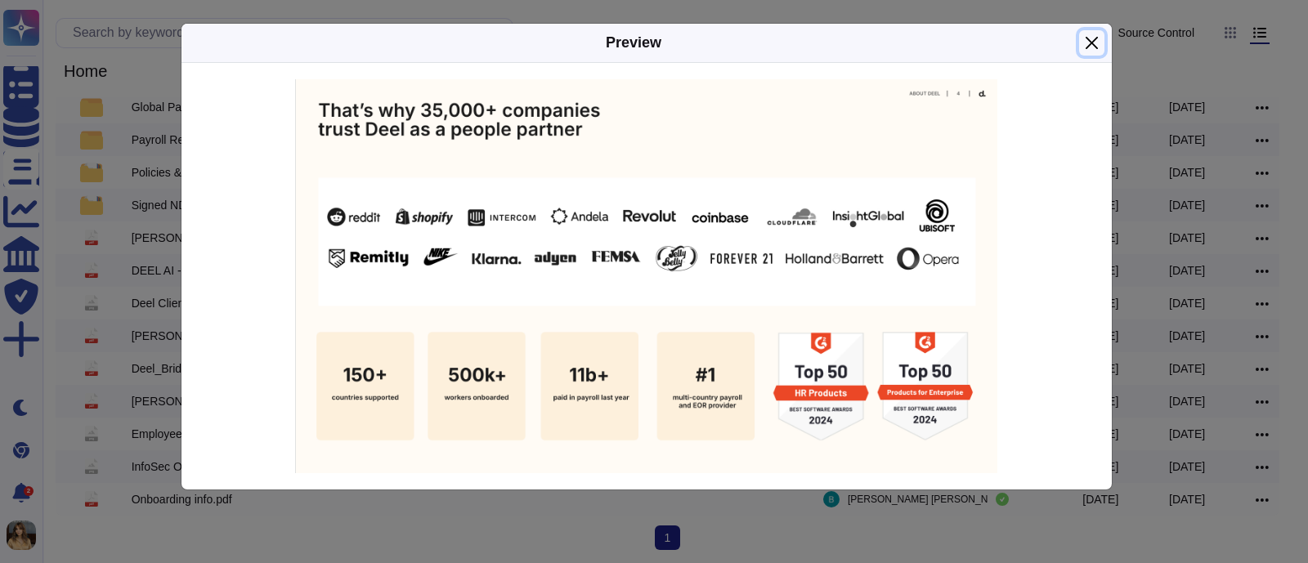
click at [1097, 51] on button "Close" at bounding box center [1091, 42] width 25 height 25
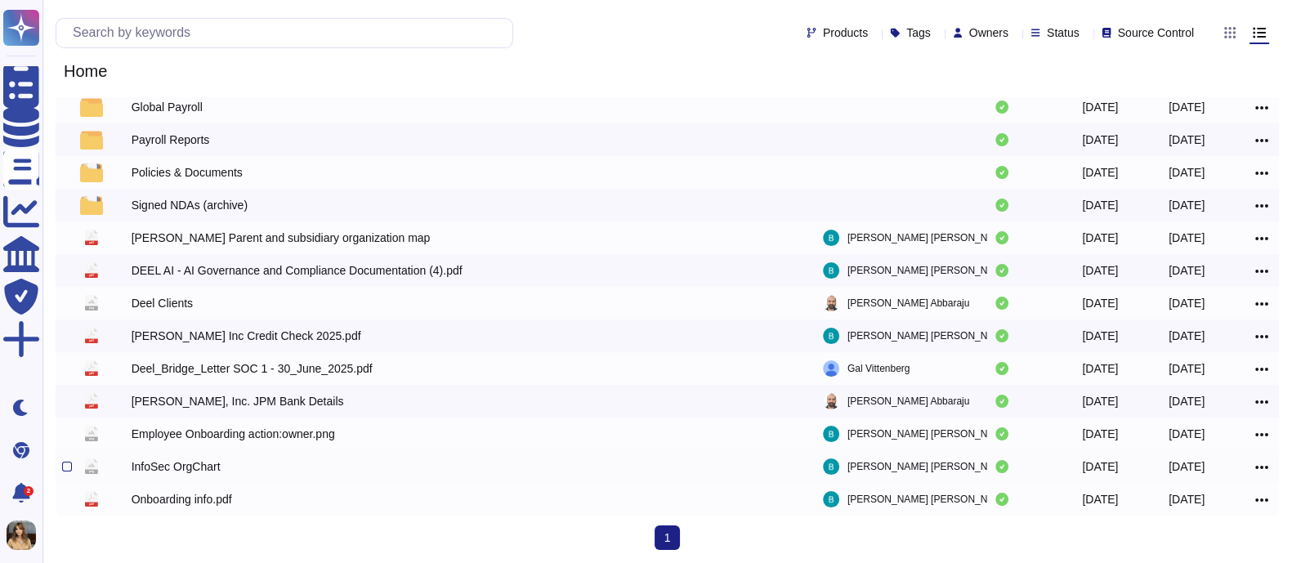
click at [166, 458] on div "InfoSec OrgChart" at bounding box center [391, 467] width 519 height 20
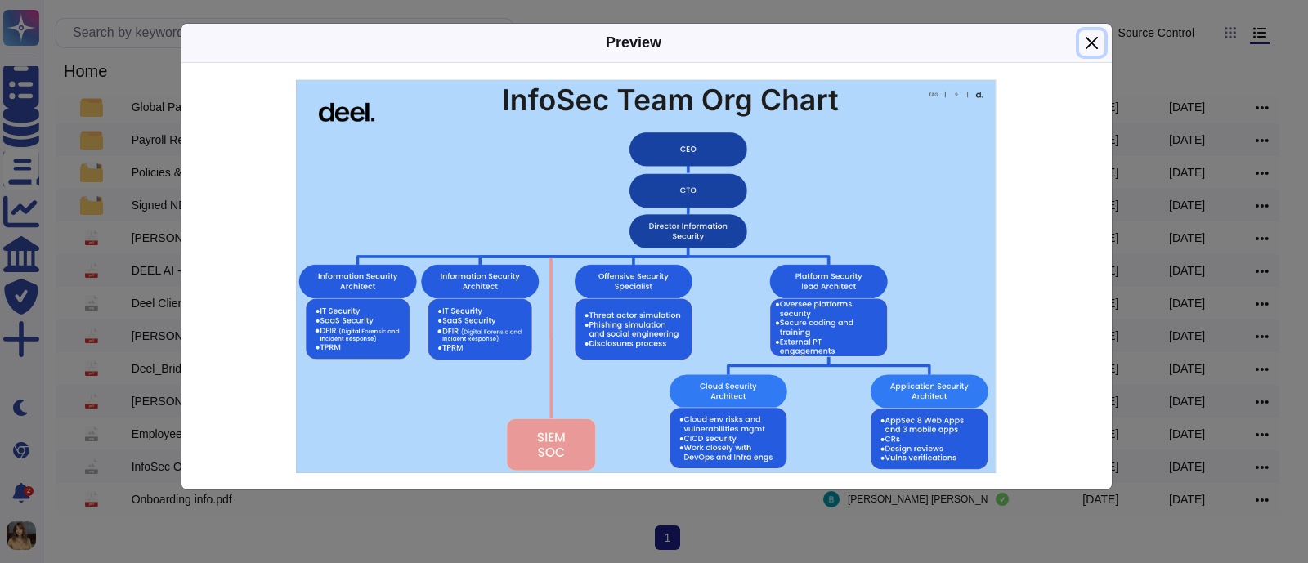
click at [1085, 38] on button "Close" at bounding box center [1091, 42] width 25 height 25
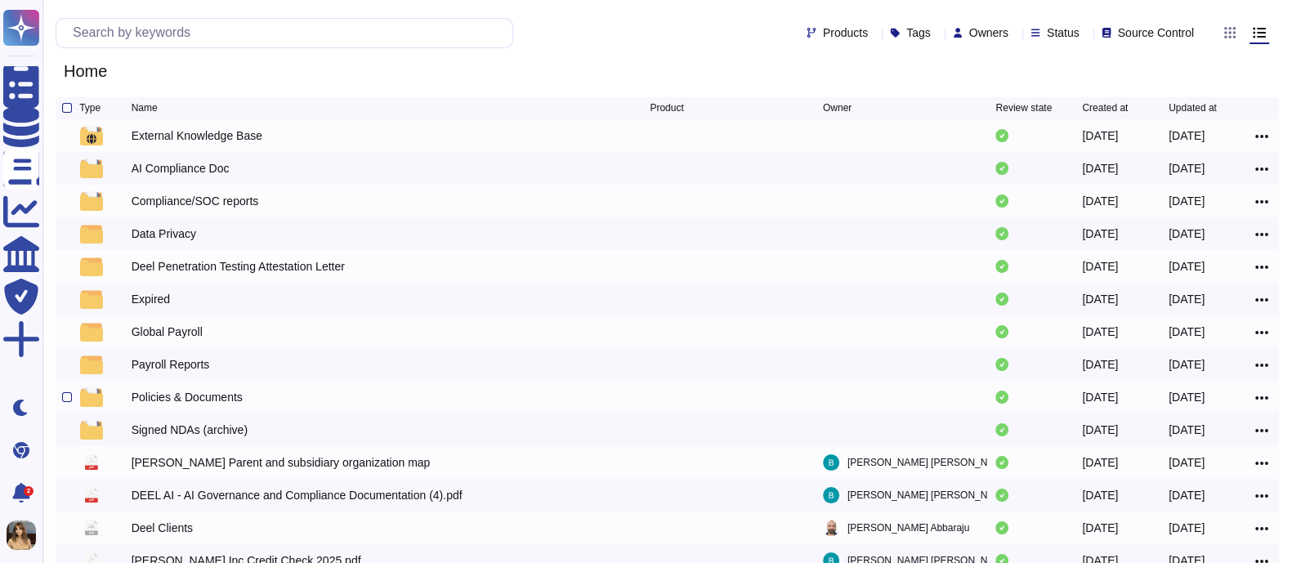
click at [191, 395] on div "Policies & Documents" at bounding box center [187, 397] width 111 height 16
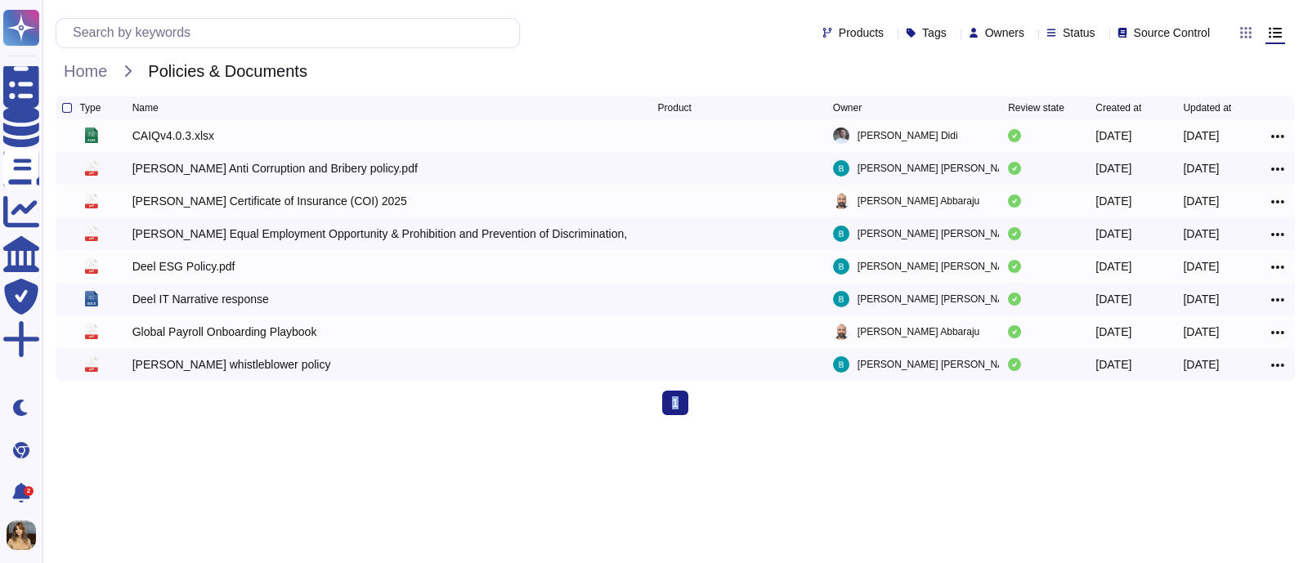
click at [191, 395] on div "1 (current)" at bounding box center [675, 403] width 1239 height 25
click at [240, 200] on div "Deel Certificate of Insurance (COI) 2025" at bounding box center [269, 201] width 275 height 16
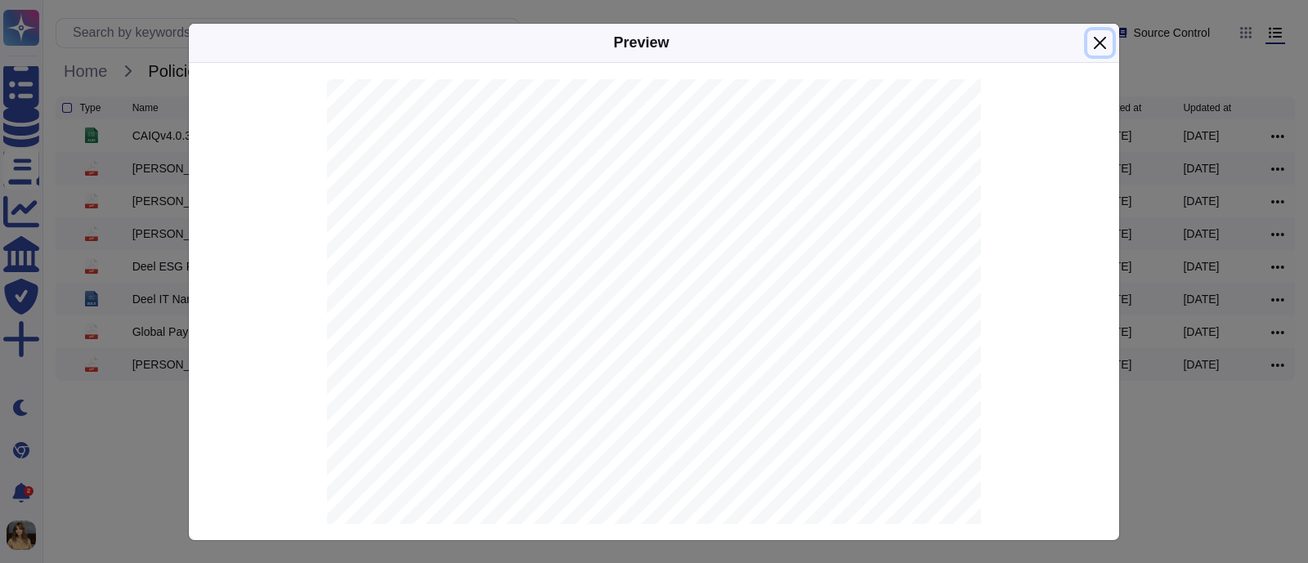
click at [1090, 38] on button "Close" at bounding box center [1099, 42] width 25 height 25
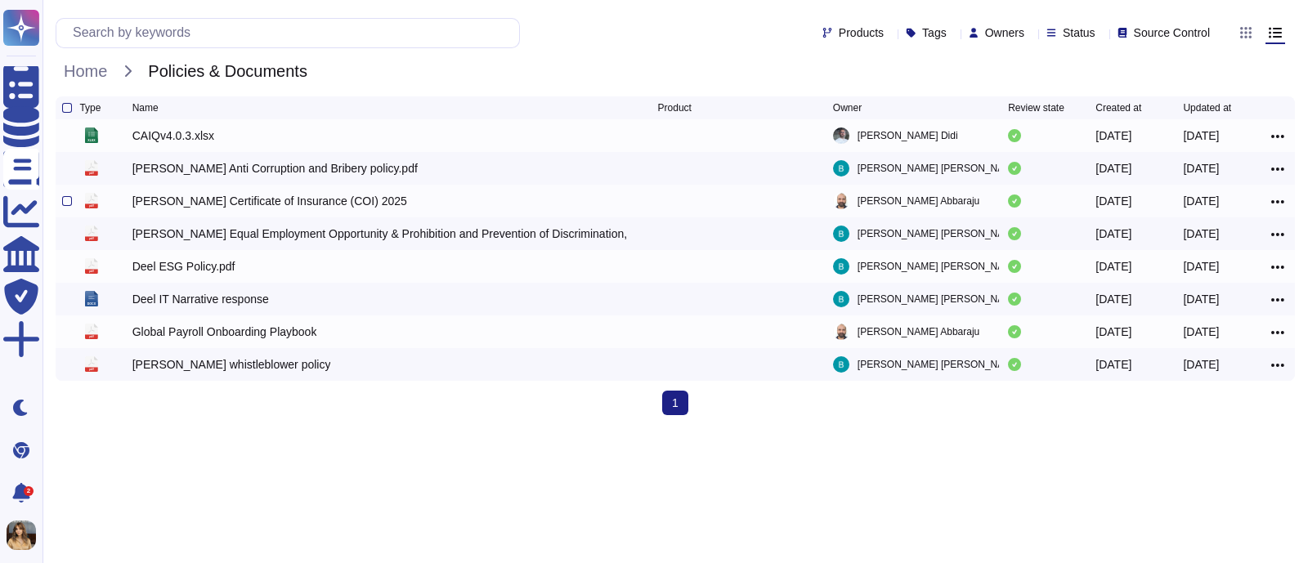
click at [1273, 209] on icon at bounding box center [1277, 202] width 13 height 15
click at [1227, 248] on link "Download" at bounding box center [1218, 251] width 129 height 23
click at [184, 297] on div "Deel IT Narrative response" at bounding box center [200, 299] width 136 height 16
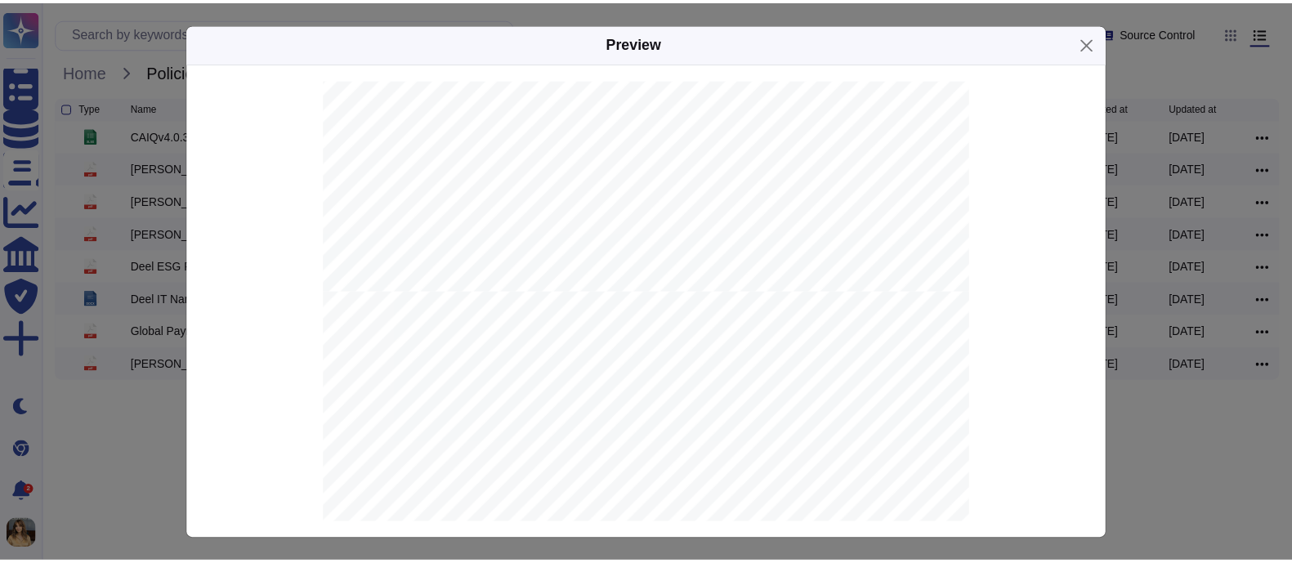
scroll to position [4291, 0]
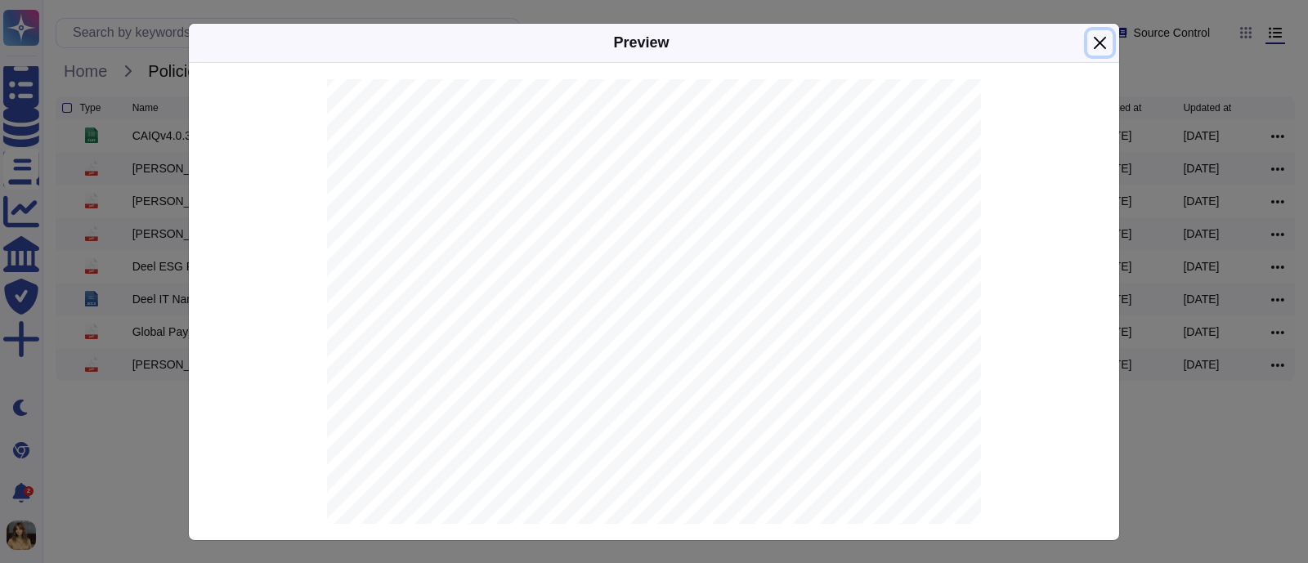
click at [1087, 40] on button "Close" at bounding box center [1099, 42] width 25 height 25
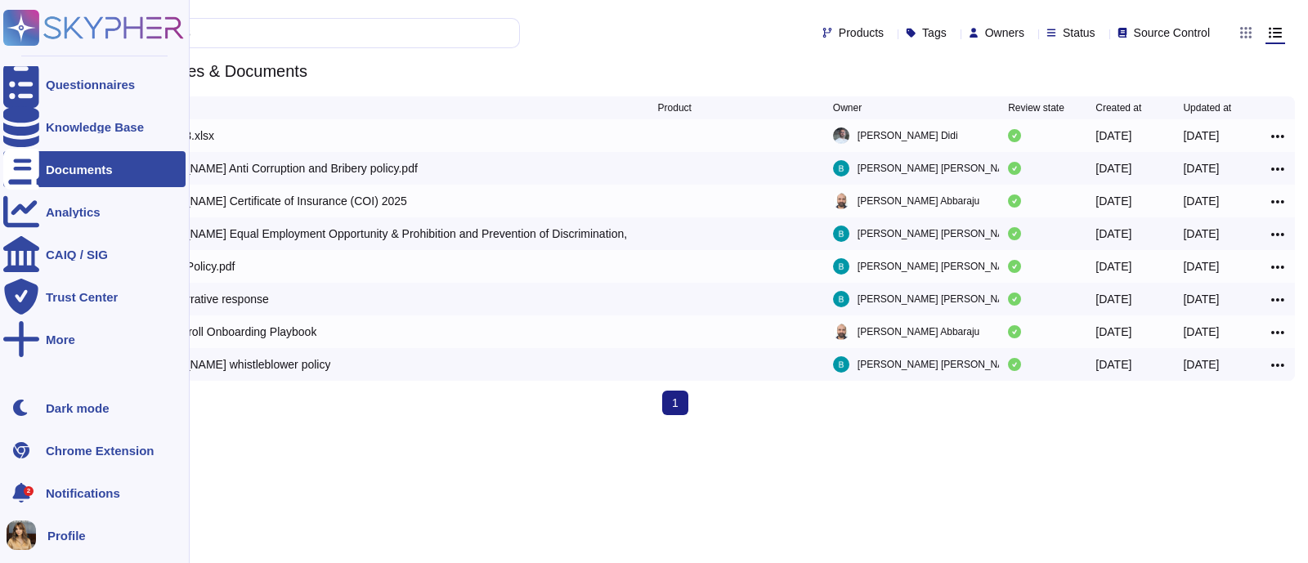
click at [69, 167] on div "Documents" at bounding box center [79, 169] width 67 height 12
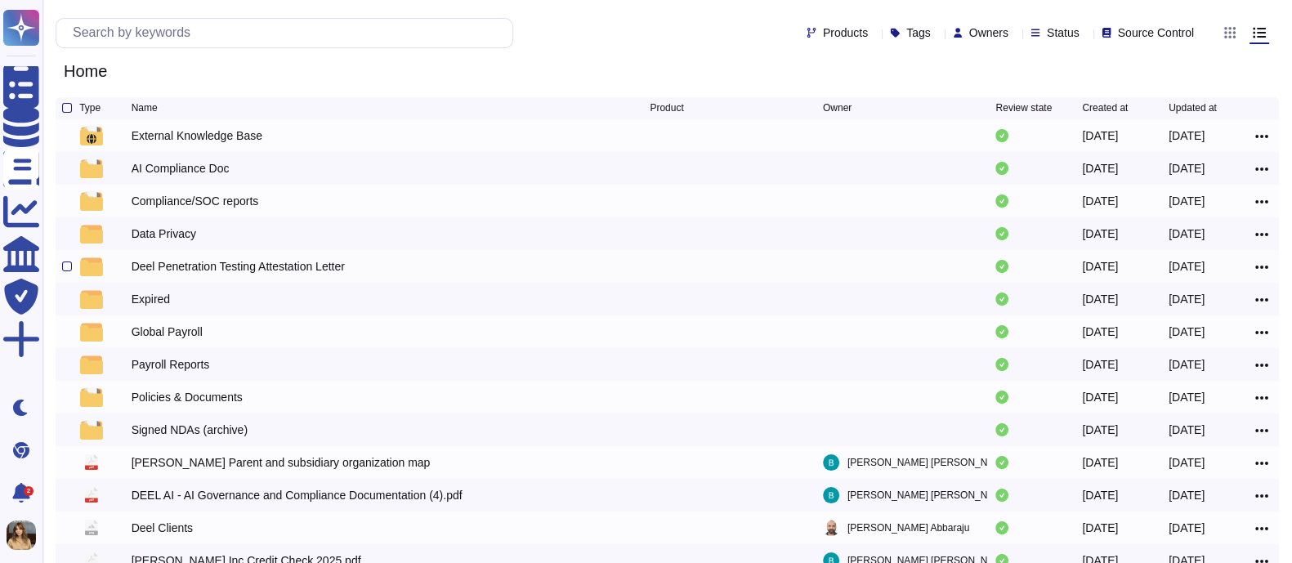
click at [172, 271] on div "Deel Penetration Testing Attestation Letter" at bounding box center [238, 266] width 213 height 16
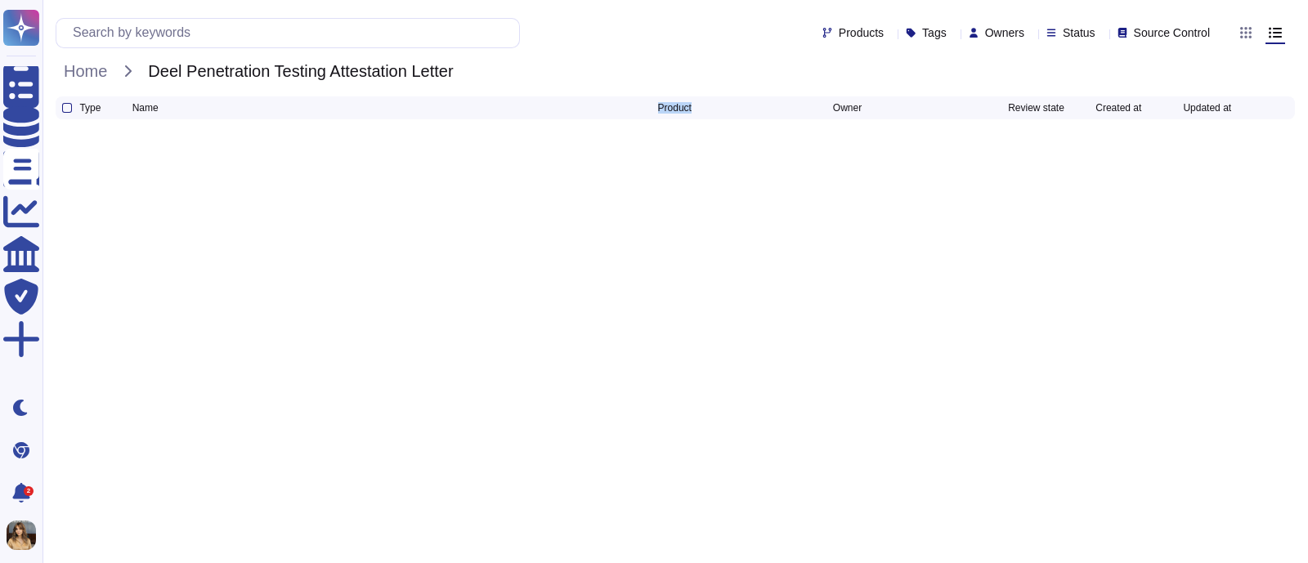
click at [172, 142] on html "Questionnaires Knowledge Base Documents Analytics CAIQ / SIG Trust Center More …" at bounding box center [654, 71] width 1308 height 142
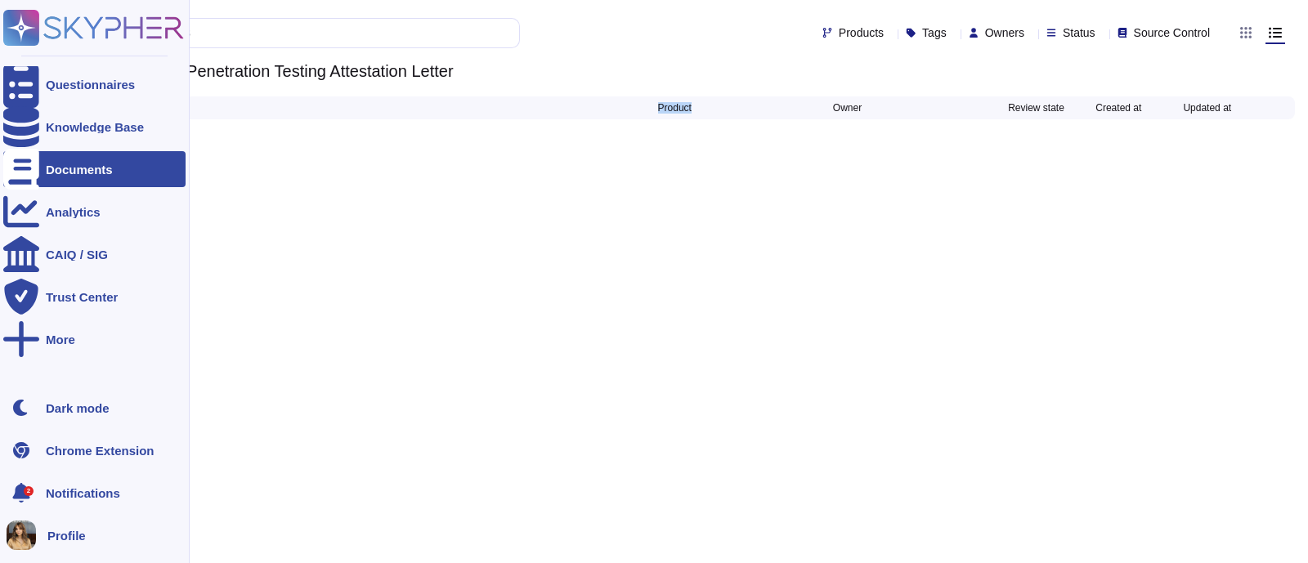
click at [57, 171] on div "Documents" at bounding box center [79, 169] width 67 height 12
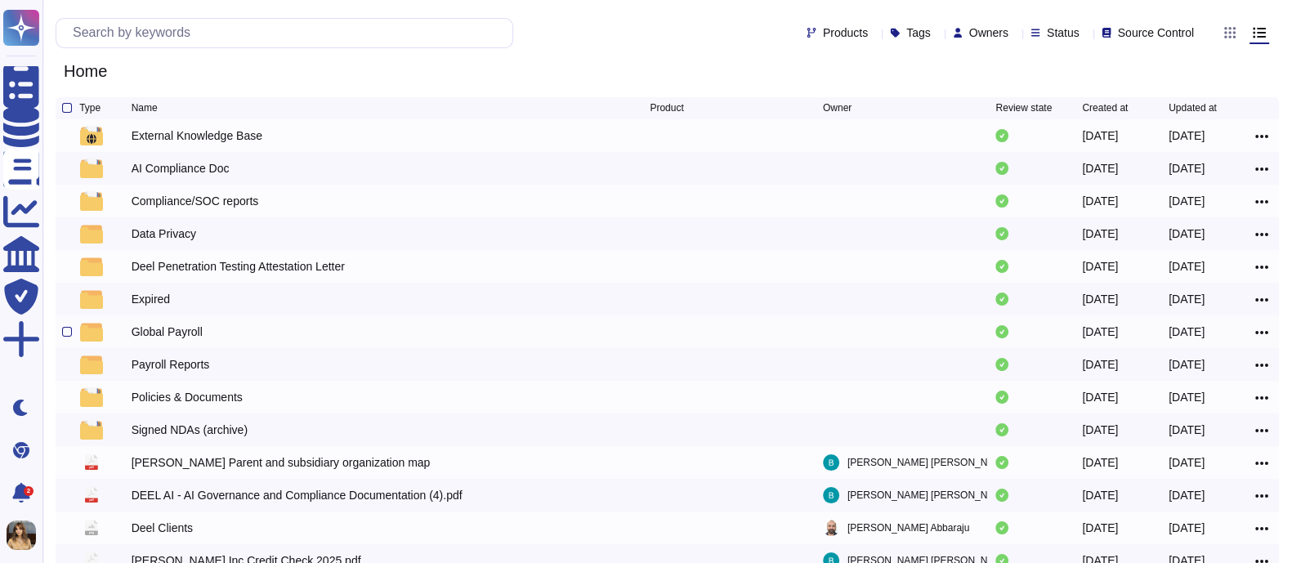
click at [175, 335] on div "Global Payroll" at bounding box center [167, 332] width 71 height 16
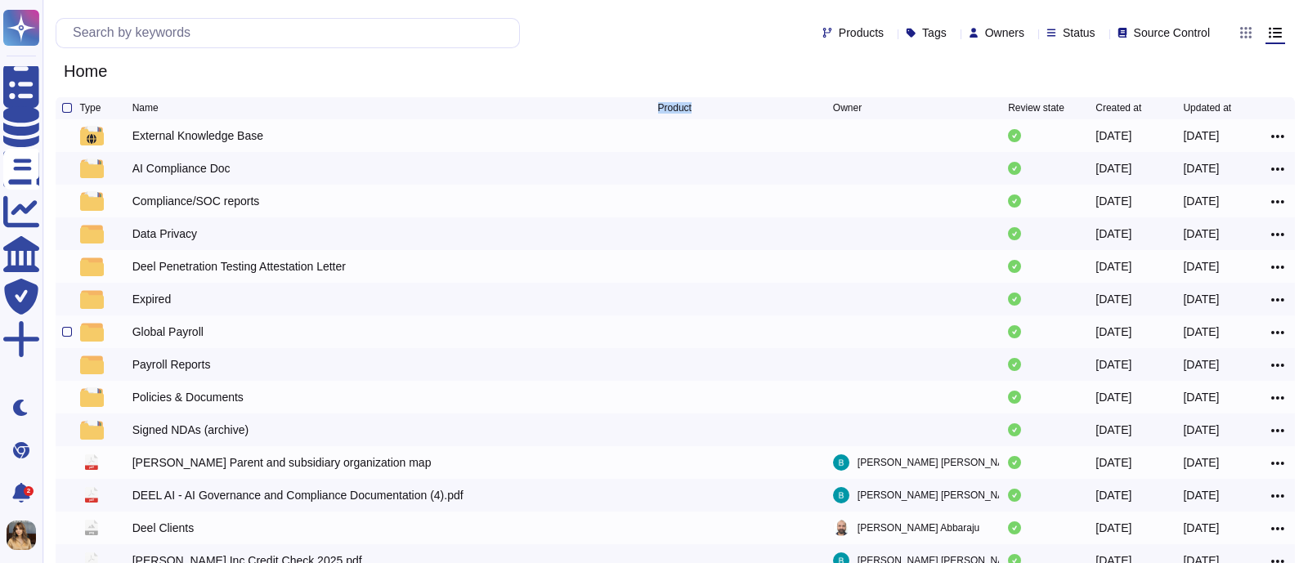
click at [175, 335] on html "Questionnaires Knowledge Base Documents Analytics CAIQ / SIG Trust Center More …" at bounding box center [654, 394] width 1308 height 788
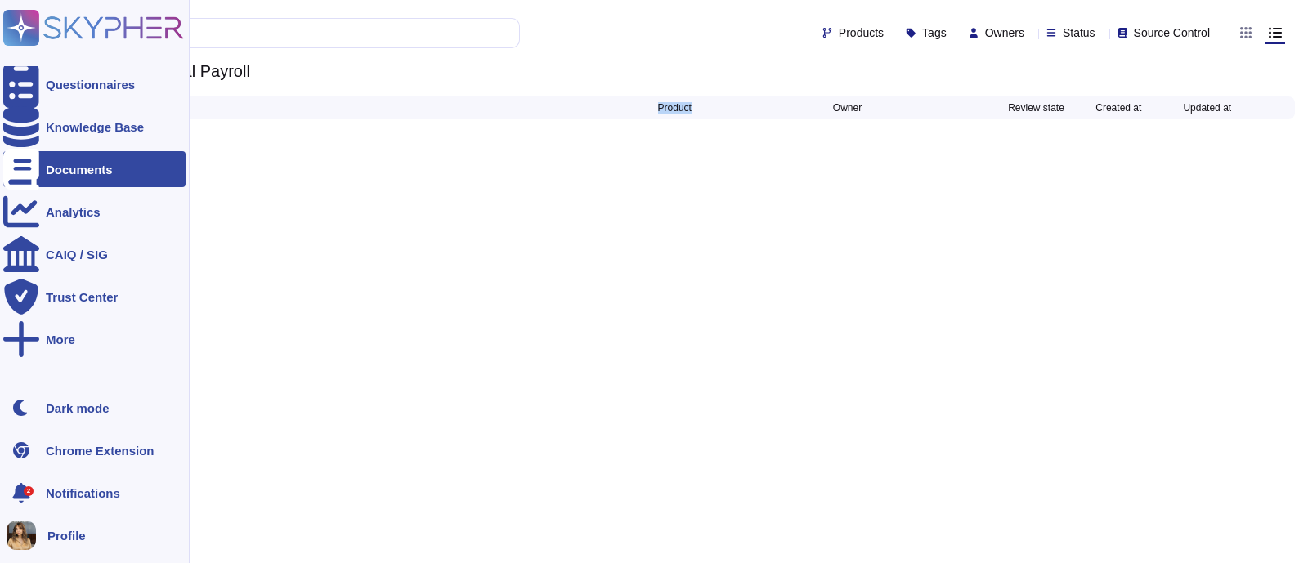
click at [42, 172] on div "Documents" at bounding box center [94, 169] width 182 height 36
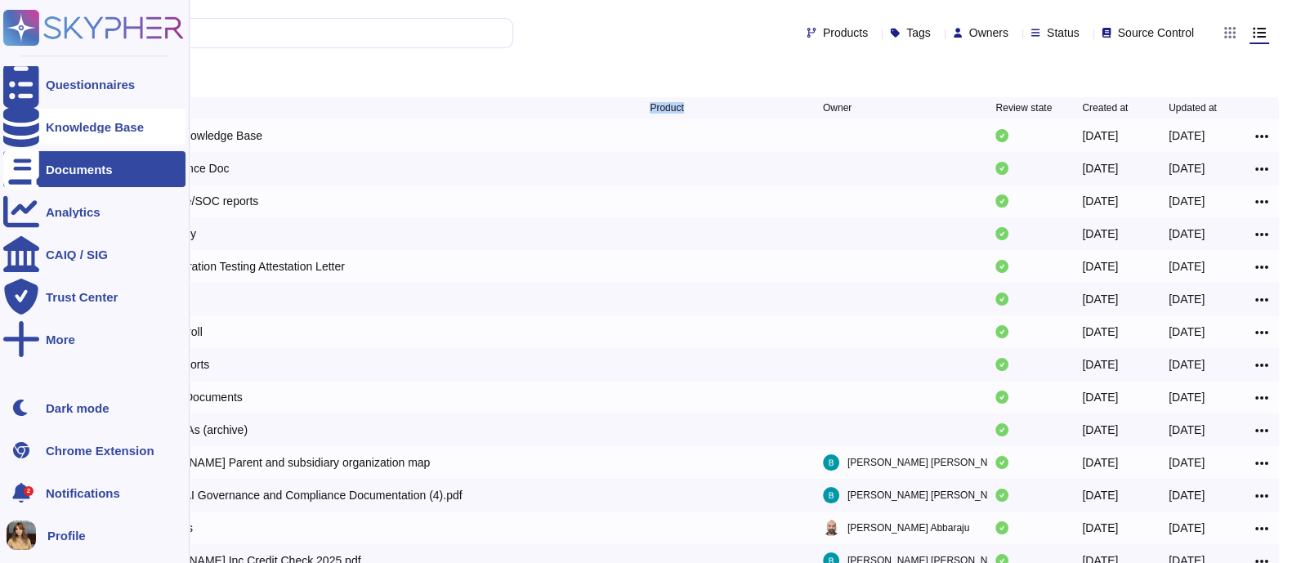
click at [65, 132] on div "Knowledge Base" at bounding box center [94, 127] width 182 height 36
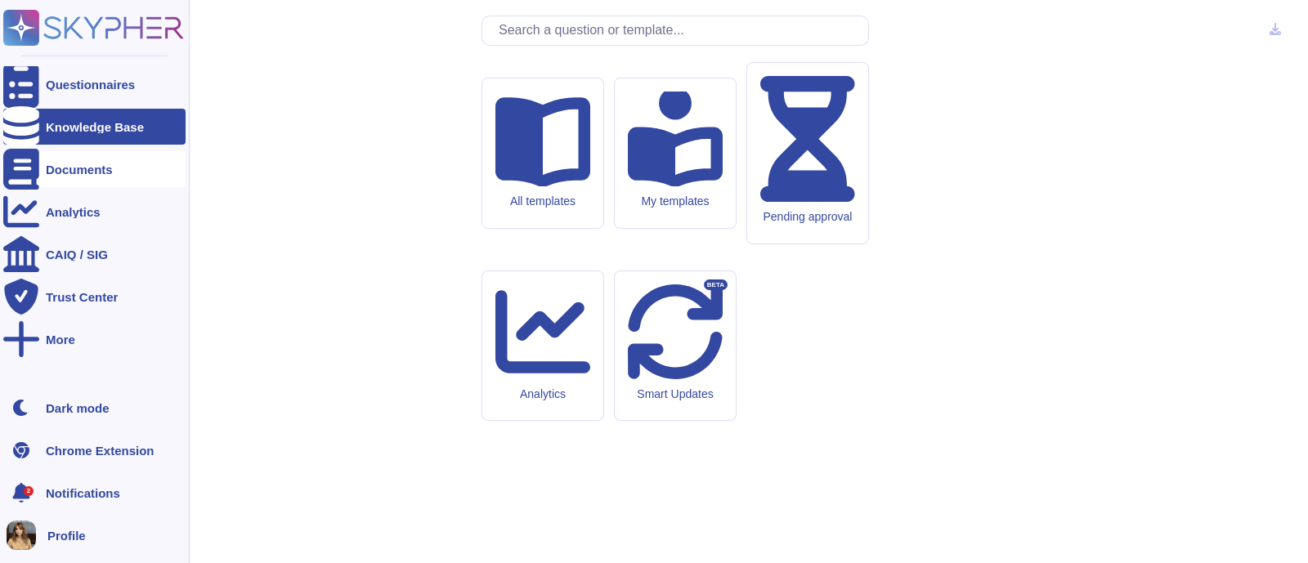
click at [77, 167] on div "Documents" at bounding box center [79, 169] width 67 height 12
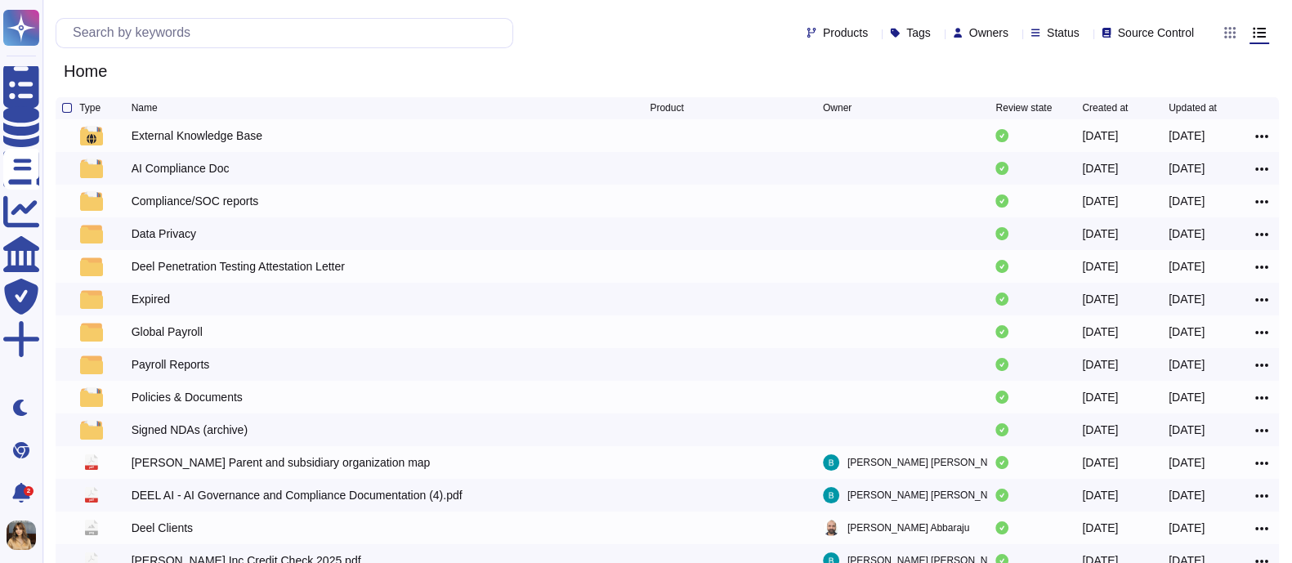
click at [185, 235] on div "Data Privacy" at bounding box center [164, 234] width 65 height 16
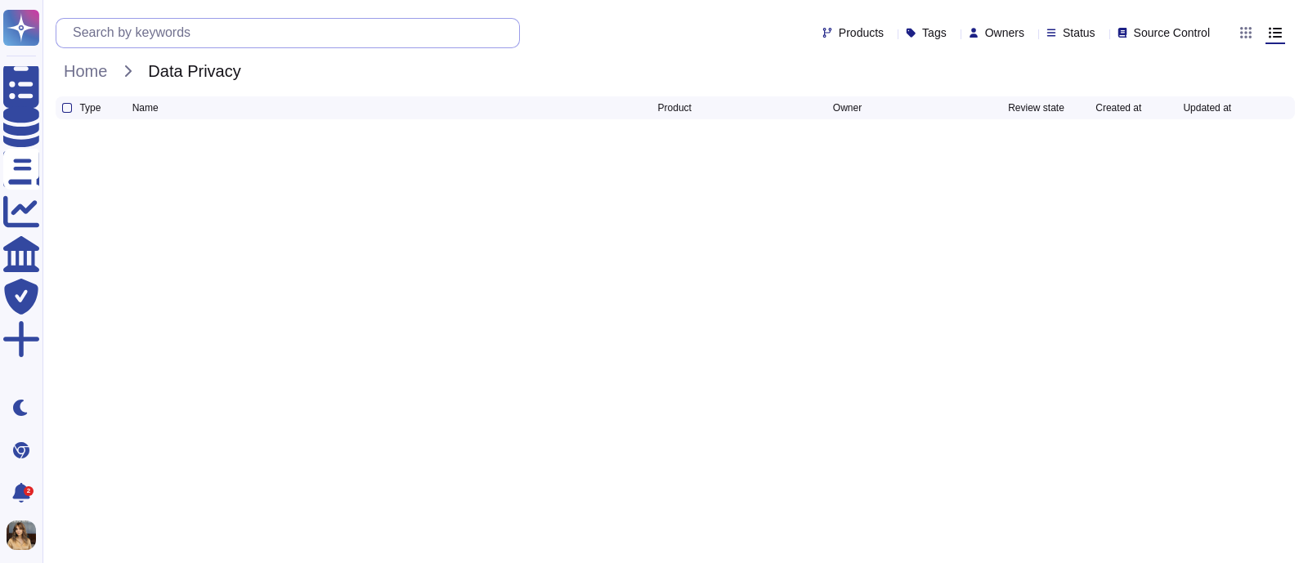
click at [399, 43] on input "text" at bounding box center [292, 33] width 454 height 29
click at [319, 23] on input "text" at bounding box center [292, 33] width 454 height 29
paste input "Spirax"
type input "Spirax"
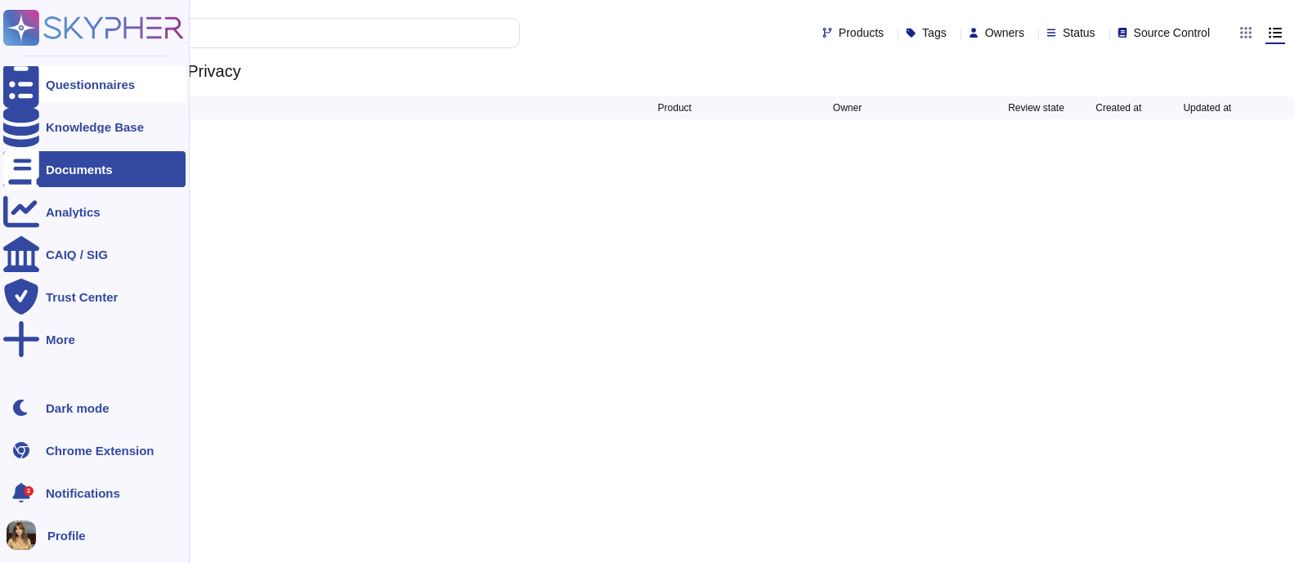
click at [98, 96] on div "Questionnaires" at bounding box center [94, 84] width 182 height 36
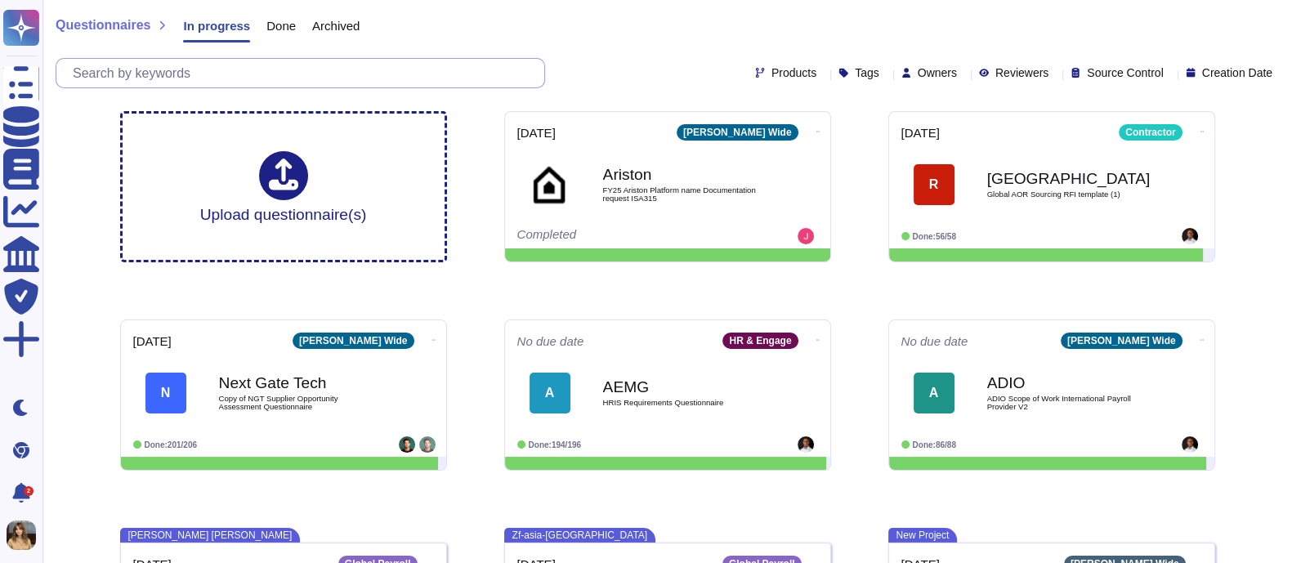
click at [311, 78] on input "text" at bounding box center [305, 73] width 480 height 29
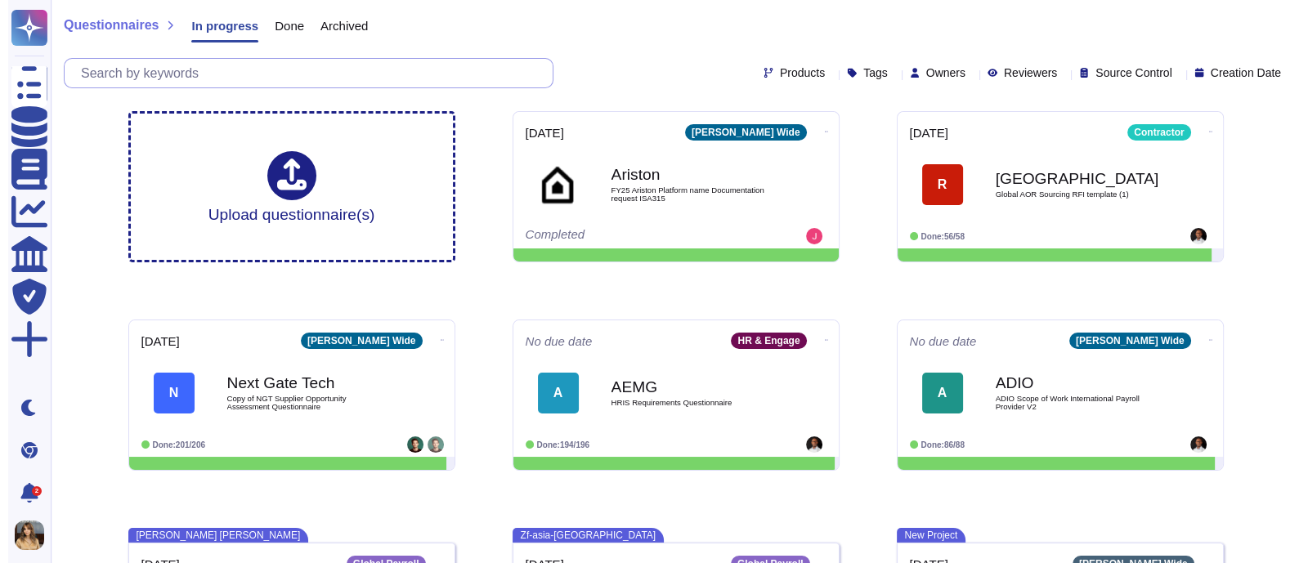
paste input "Spirax"
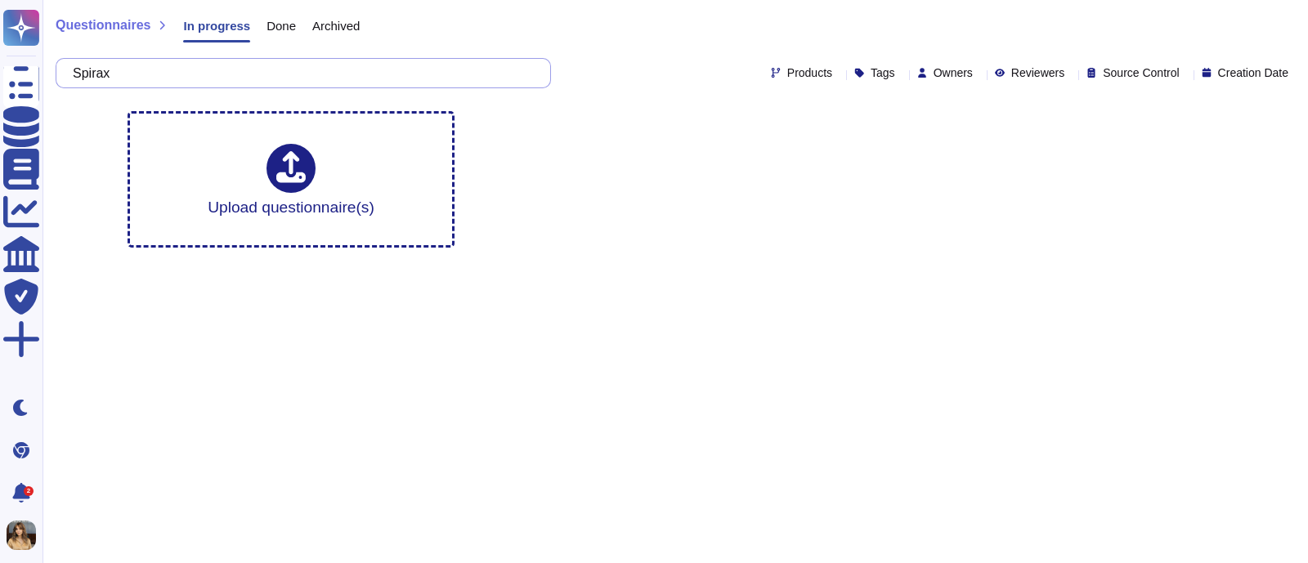
type input "Spirax"
click at [327, 79] on input "Spirax" at bounding box center [299, 73] width 469 height 29
click at [345, 29] on span "Archived" at bounding box center [335, 26] width 47 height 12
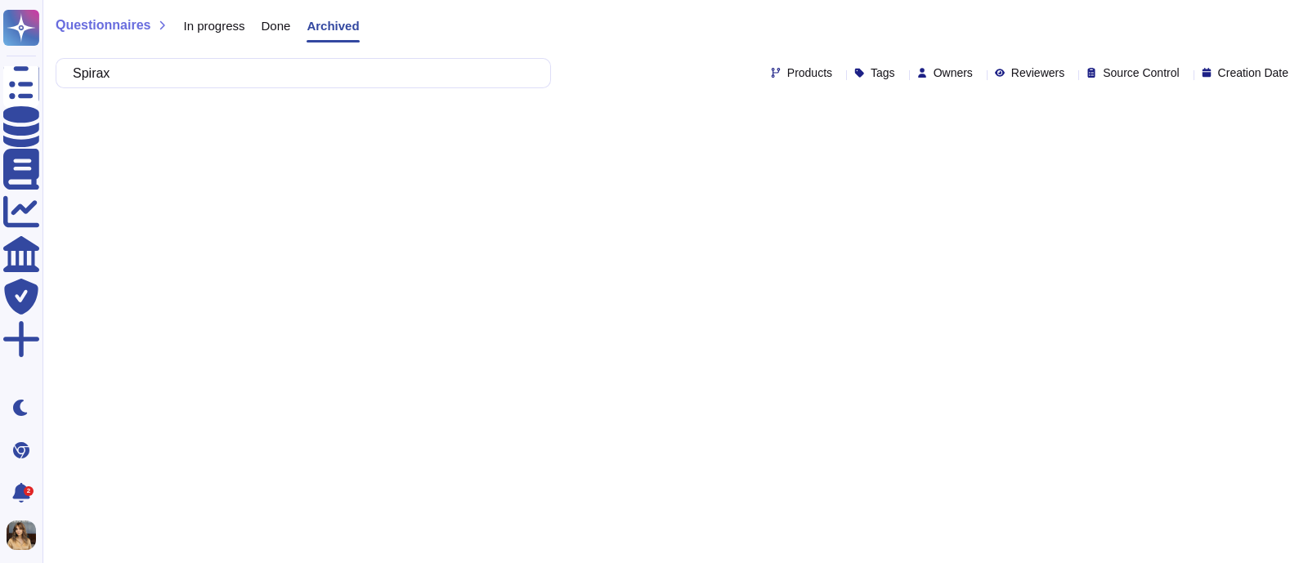
click at [280, 20] on span "Done" at bounding box center [276, 26] width 29 height 12
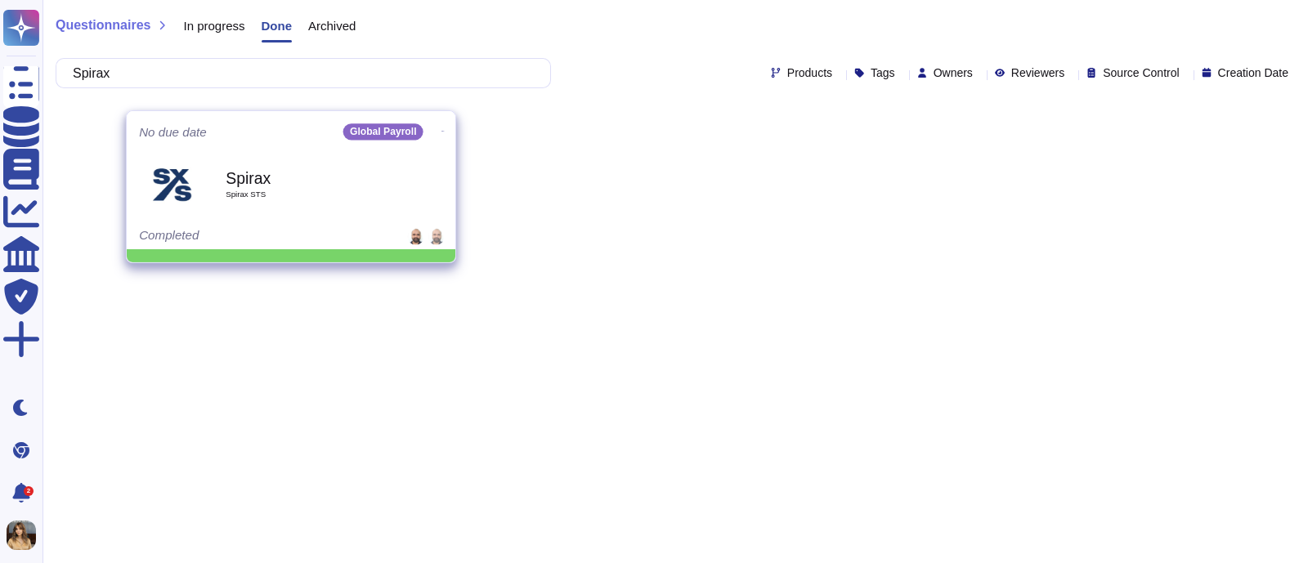
click at [445, 122] on div "No due date Global Payroll Spirax Spirax STS Completed" at bounding box center [291, 180] width 329 height 138
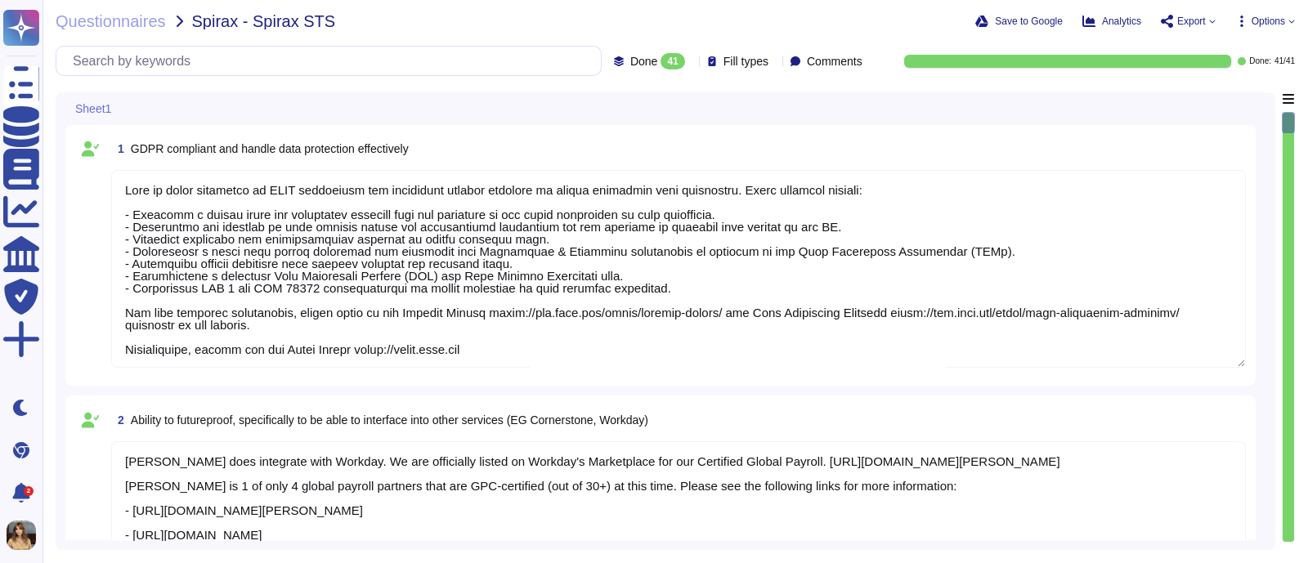
type textarea "Deel is fully committed to GDPR compliance and implements several measures to e…"
type textarea "Deel does integrate with Workday. We are officially listed on Workday's Marketp…"
type textarea "Deel implements several procedures and controls to ensure segregation of duties…"
click at [1197, 19] on span "Export" at bounding box center [1191, 21] width 29 height 10
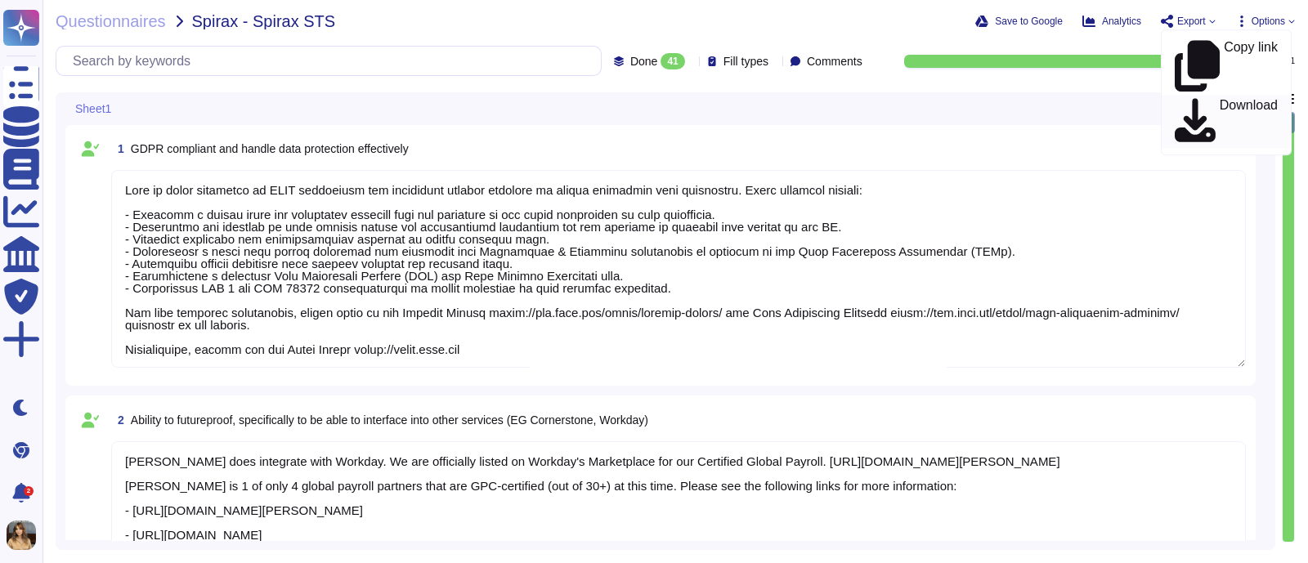
click at [1220, 99] on p "Download" at bounding box center [1249, 122] width 58 height 46
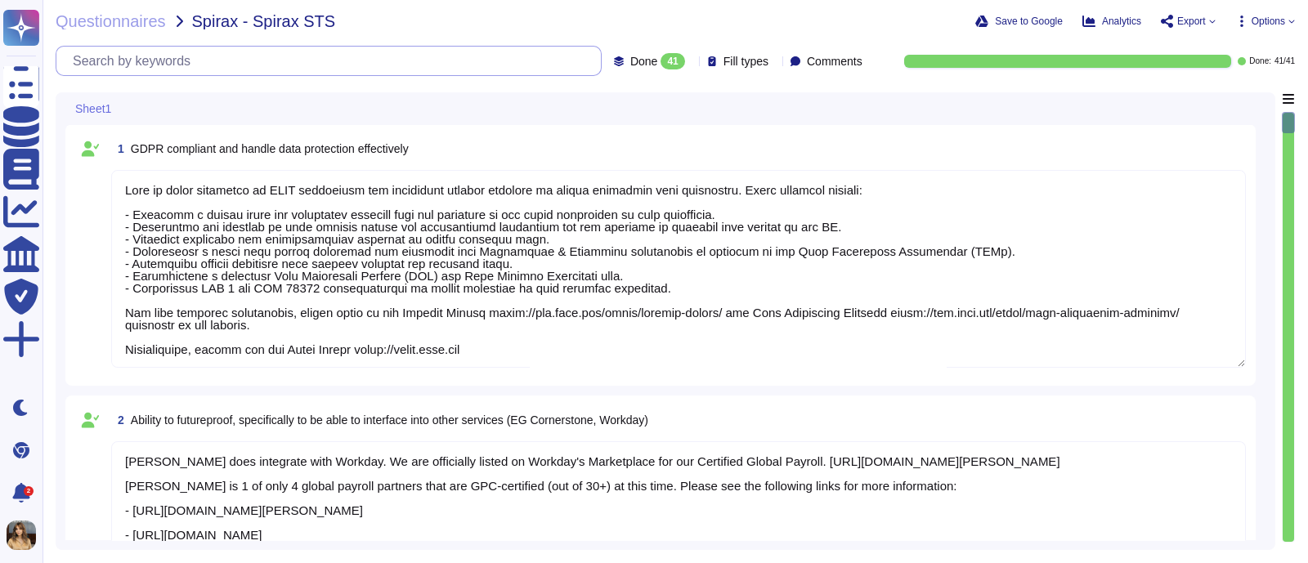
click at [285, 58] on input "text" at bounding box center [333, 61] width 536 height 29
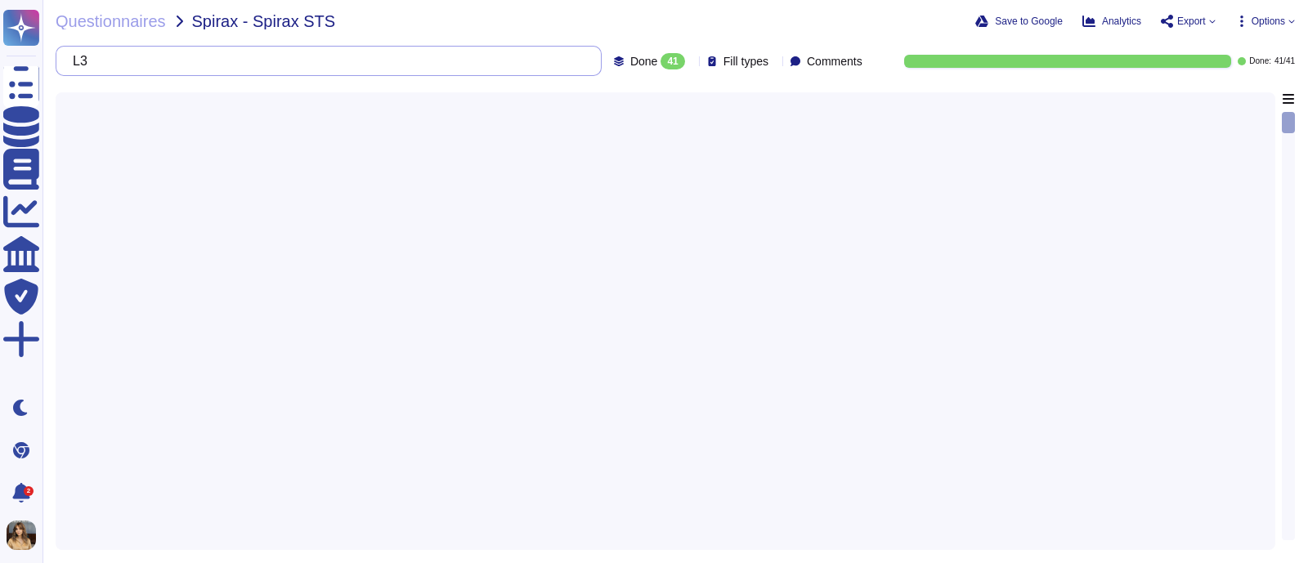
type input "L3"
click at [141, 30] on div "Questionnaires Spirax - Spirax STS Save to Google Analytics Export Copy link Do…" at bounding box center [675, 281] width 1265 height 563
click at [138, 20] on span "Questionnaires" at bounding box center [111, 21] width 110 height 16
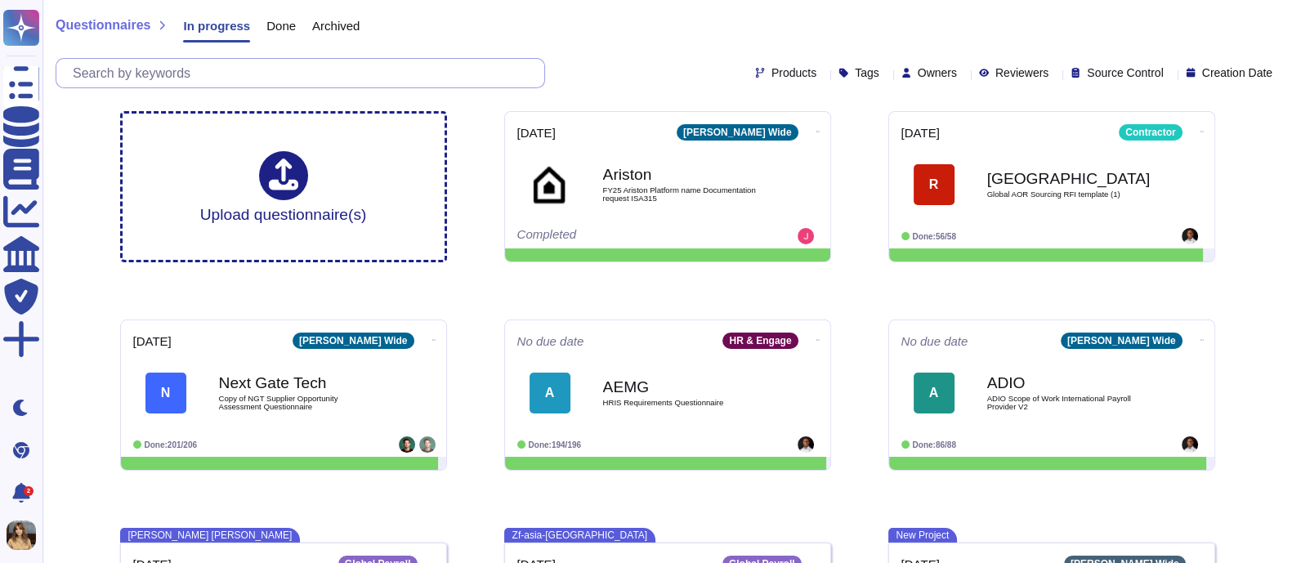
click at [209, 84] on input "text" at bounding box center [305, 73] width 480 height 29
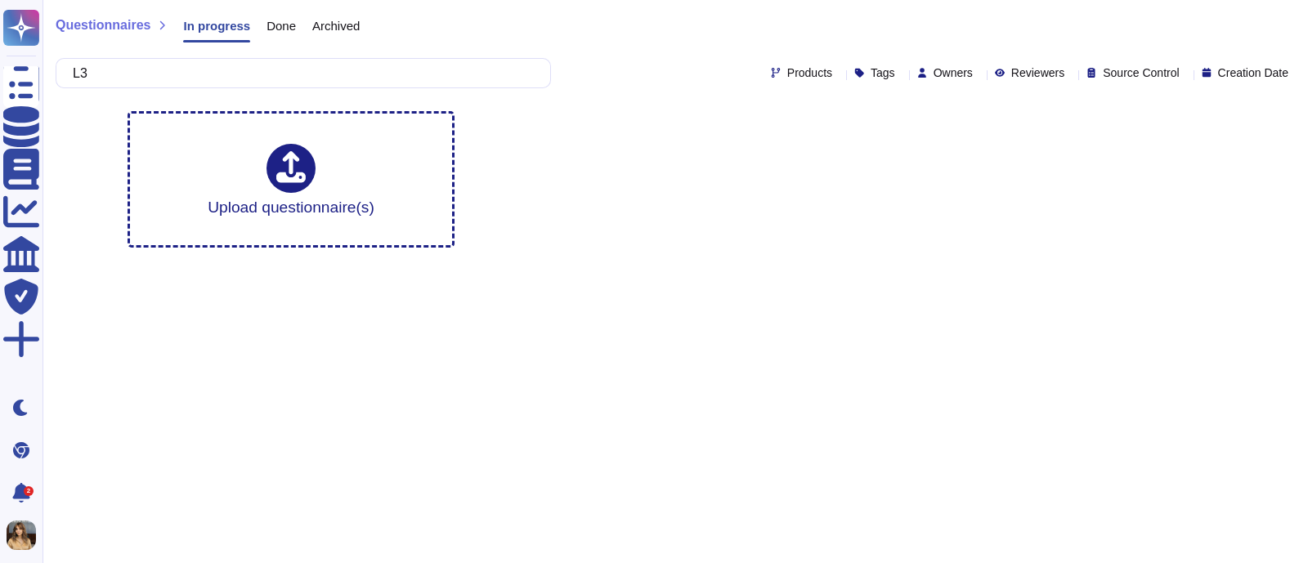
click at [269, 39] on div "Done" at bounding box center [273, 29] width 46 height 33
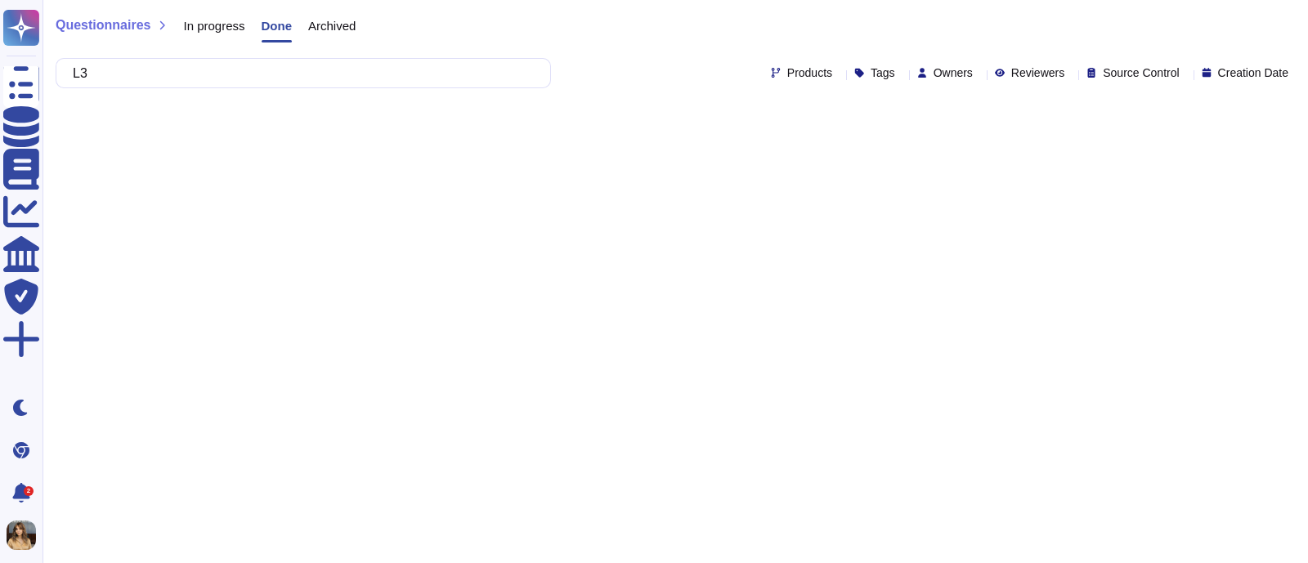
click at [316, 26] on span "Archived" at bounding box center [331, 26] width 47 height 12
click at [231, 62] on input "L3" at bounding box center [299, 73] width 469 height 29
click at [219, 21] on span "In progress" at bounding box center [213, 26] width 61 height 12
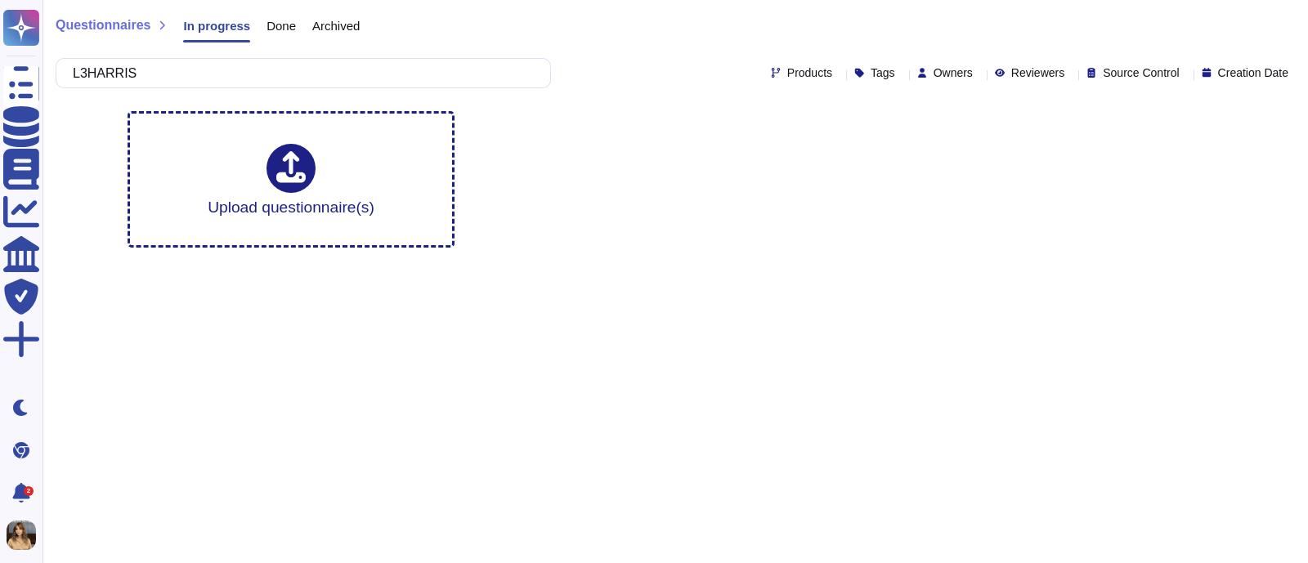
click at [289, 32] on span "Done" at bounding box center [280, 26] width 29 height 12
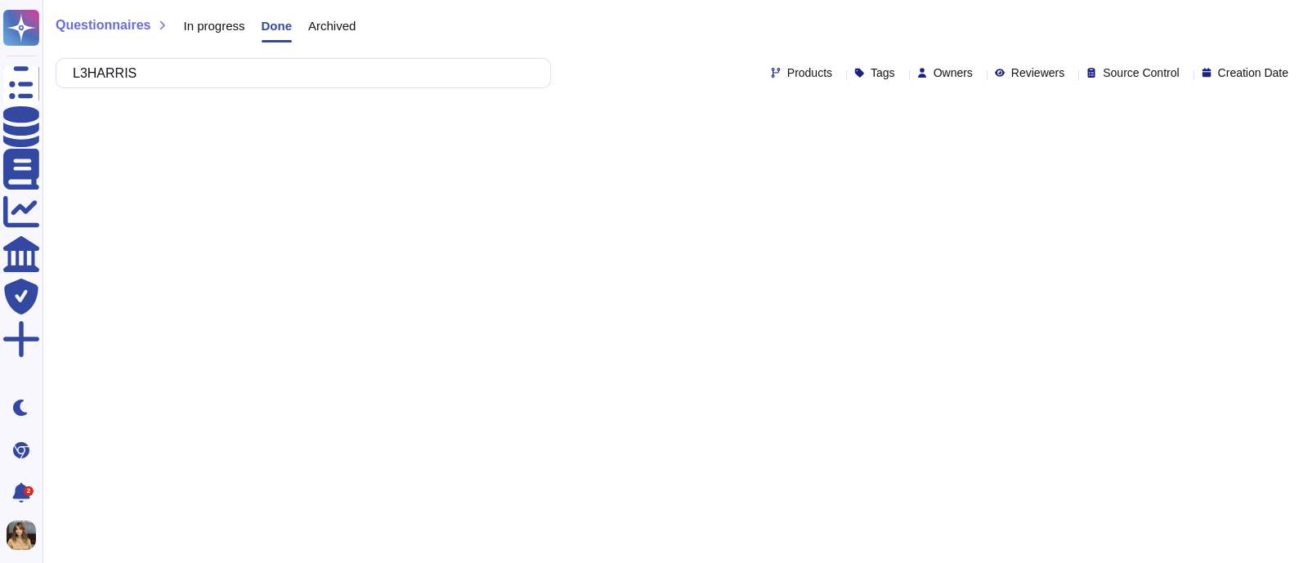
click at [338, 23] on span "Archived" at bounding box center [331, 26] width 47 height 12
click at [274, 67] on input "L3HARRIS" at bounding box center [299, 73] width 469 height 29
drag, startPoint x: 105, startPoint y: 67, endPoint x: 286, endPoint y: 104, distance: 185.1
click at [289, 105] on div "Questionnaires In progress Done Archived L3HARRIS Products Tags Owners Reviewer…" at bounding box center [675, 62] width 1265 height 124
type input "L3"
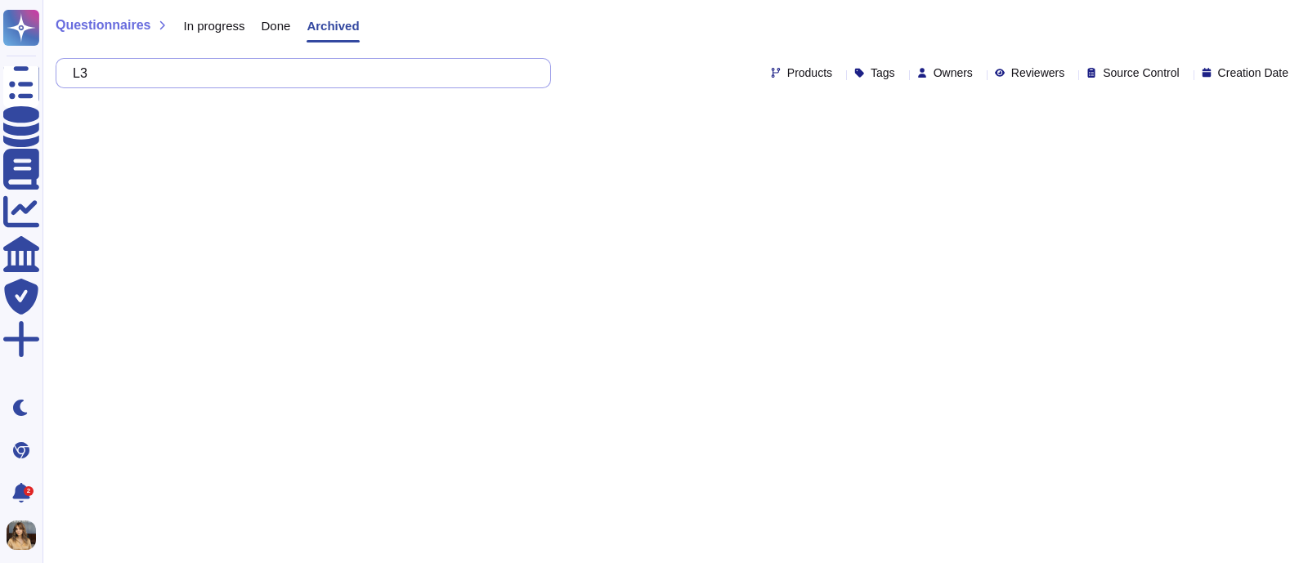
click at [173, 73] on input "L3" at bounding box center [299, 73] width 469 height 29
click at [284, 20] on span "Done" at bounding box center [276, 26] width 29 height 12
click at [220, 22] on span "In progress" at bounding box center [213, 26] width 61 height 12
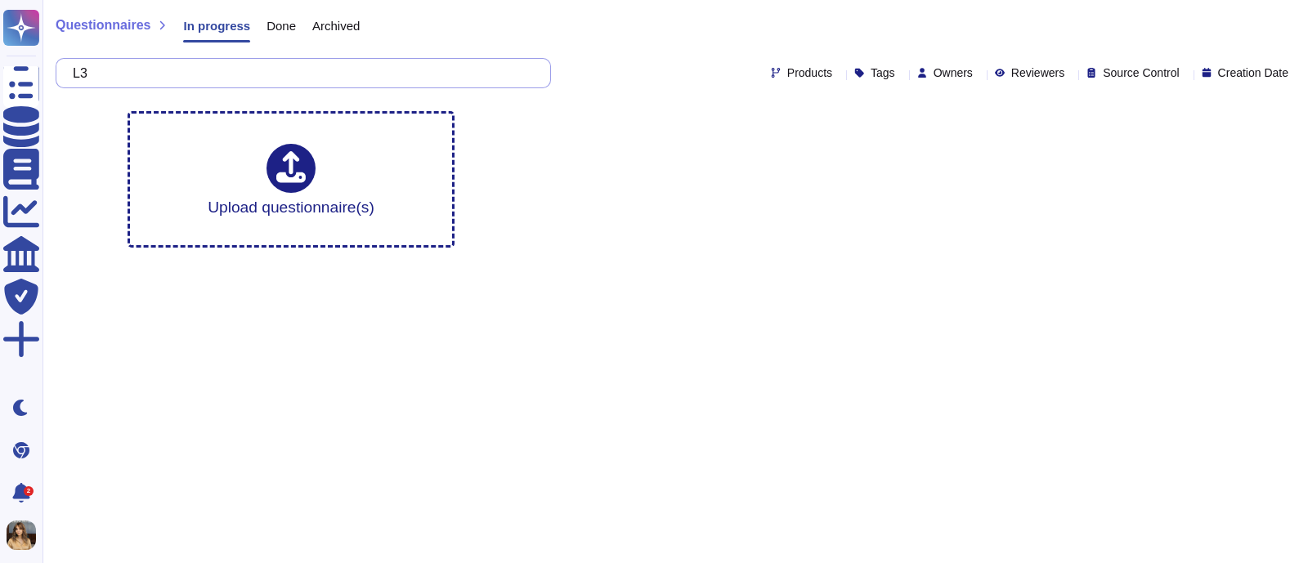
click at [192, 76] on input "L3" at bounding box center [299, 73] width 469 height 29
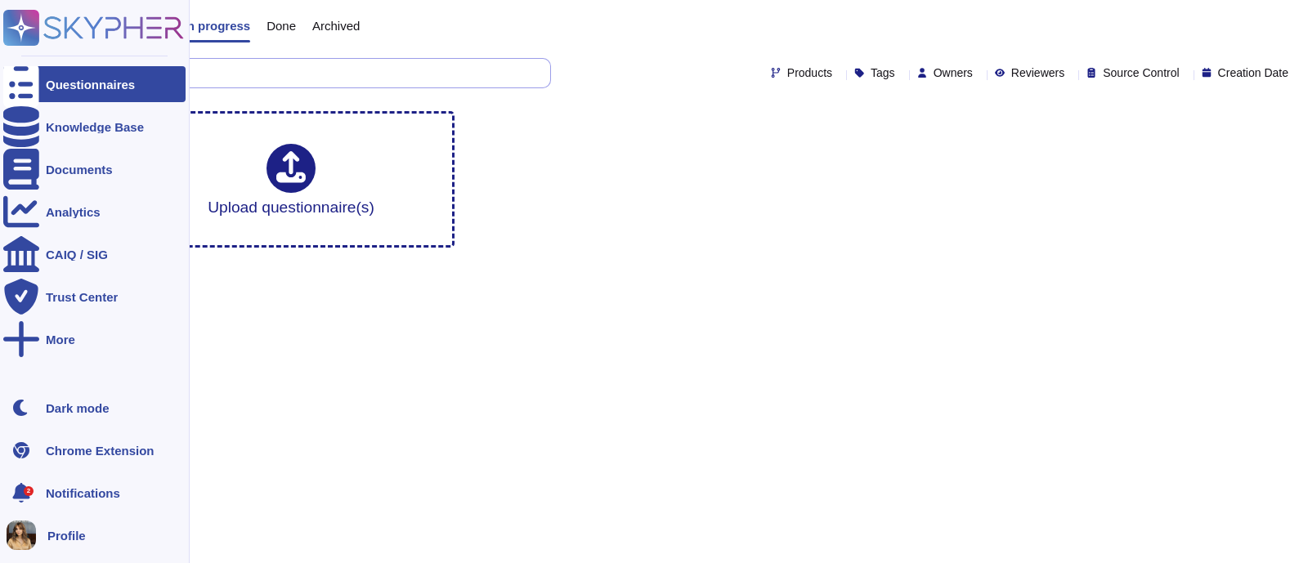
drag, startPoint x: 192, startPoint y: 76, endPoint x: 0, endPoint y: 80, distance: 192.1
click at [0, 80] on div "Questionnaires Knowledge Base Documents Analytics CAIQ / SIG Trust Center More …" at bounding box center [654, 130] width 1308 height 261
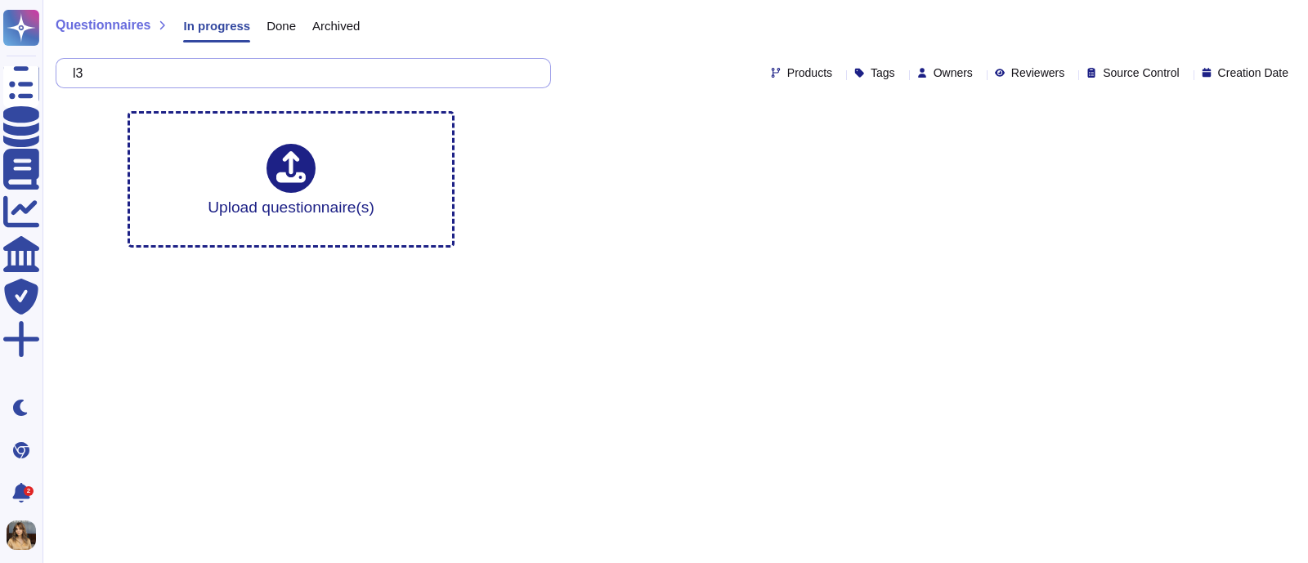
type input "l3"
